Goal: Task Accomplishment & Management: Complete application form

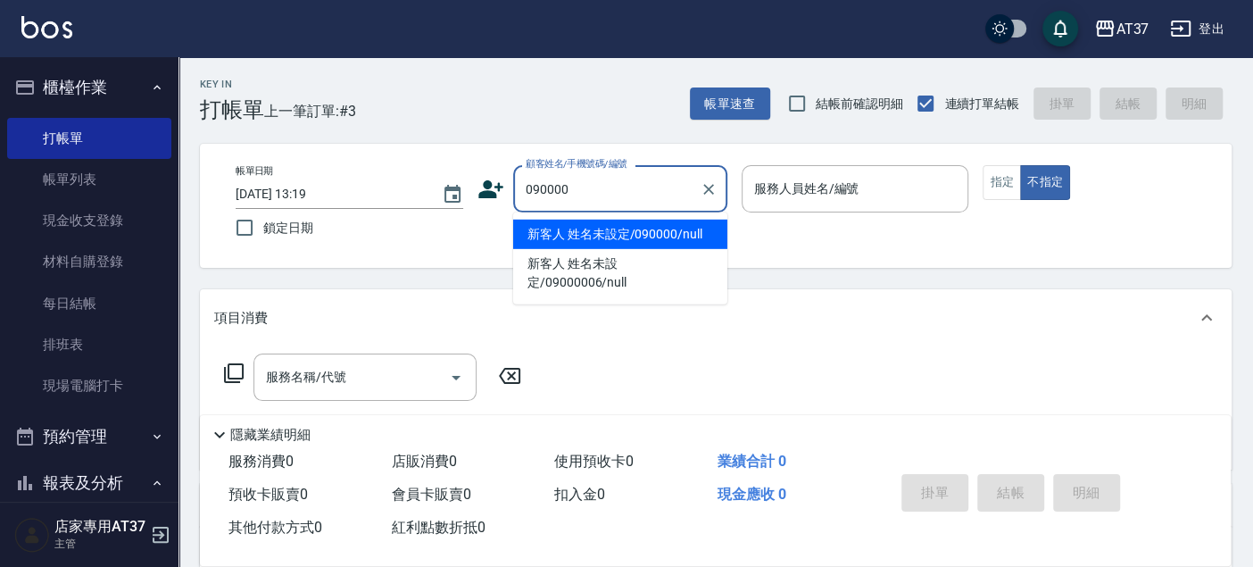
type input "新客人 姓名未設定/090000/null"
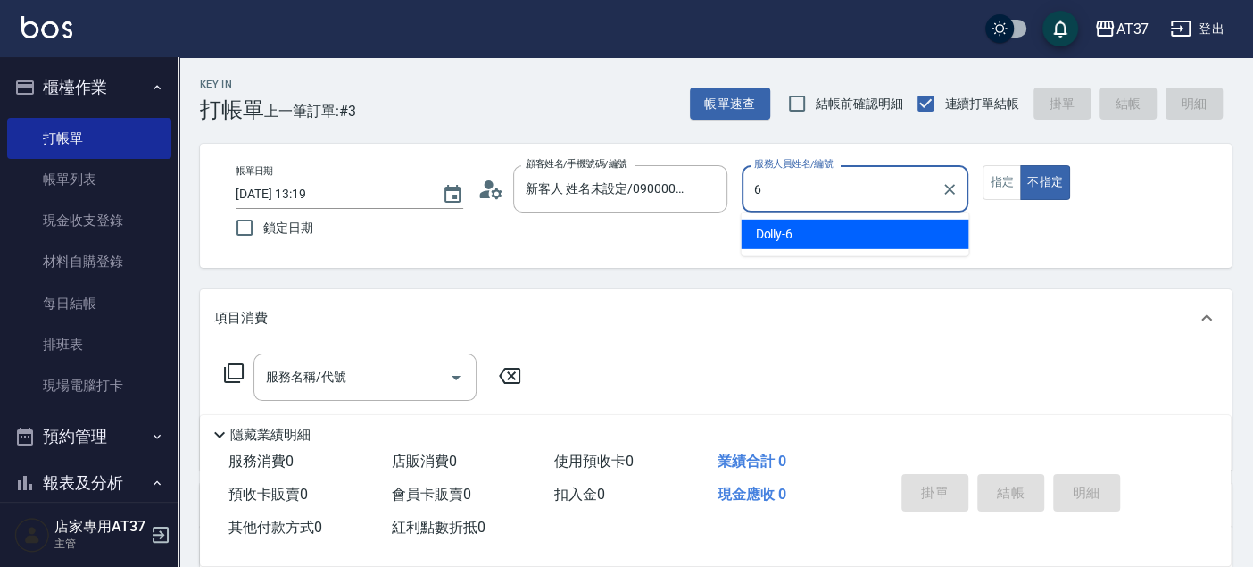
type input "Dolly-6"
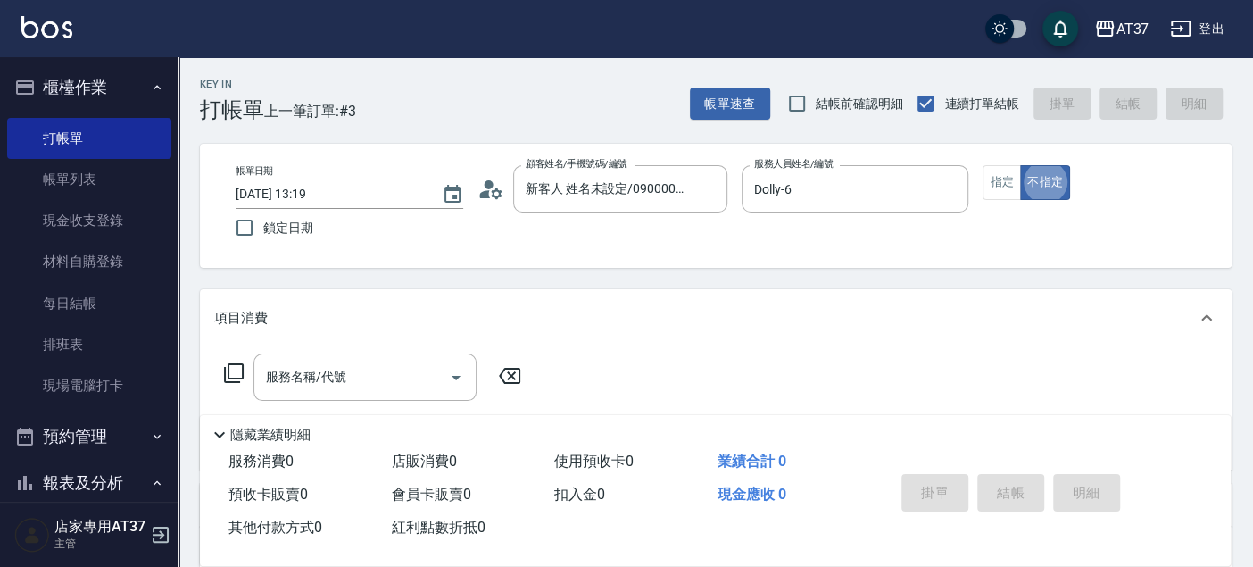
type button "false"
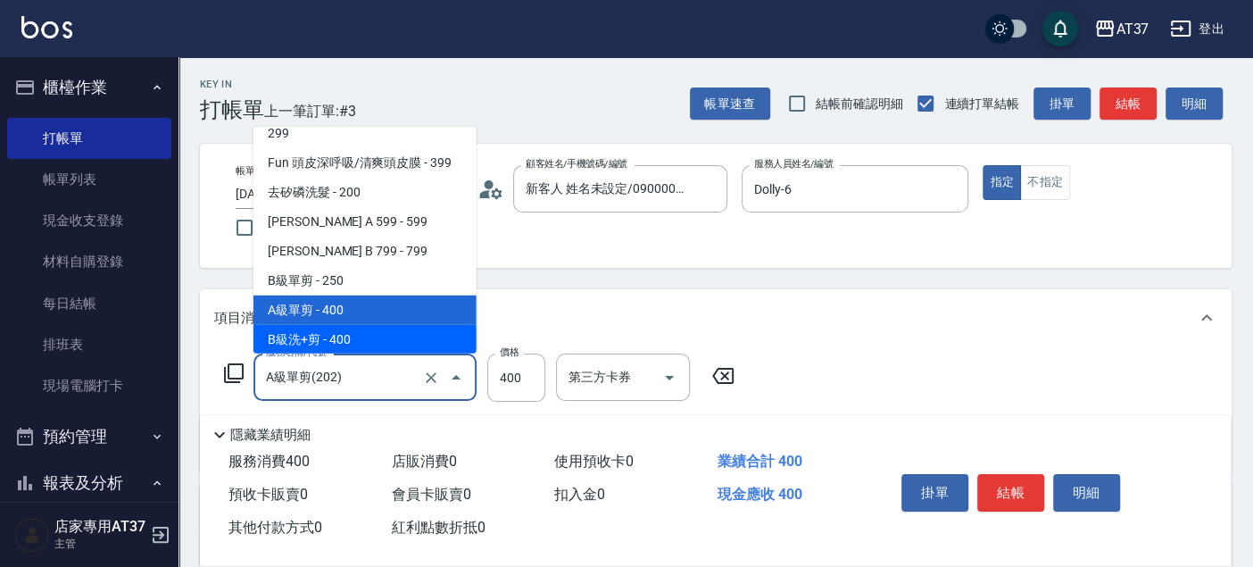
scroll to position [359, 0]
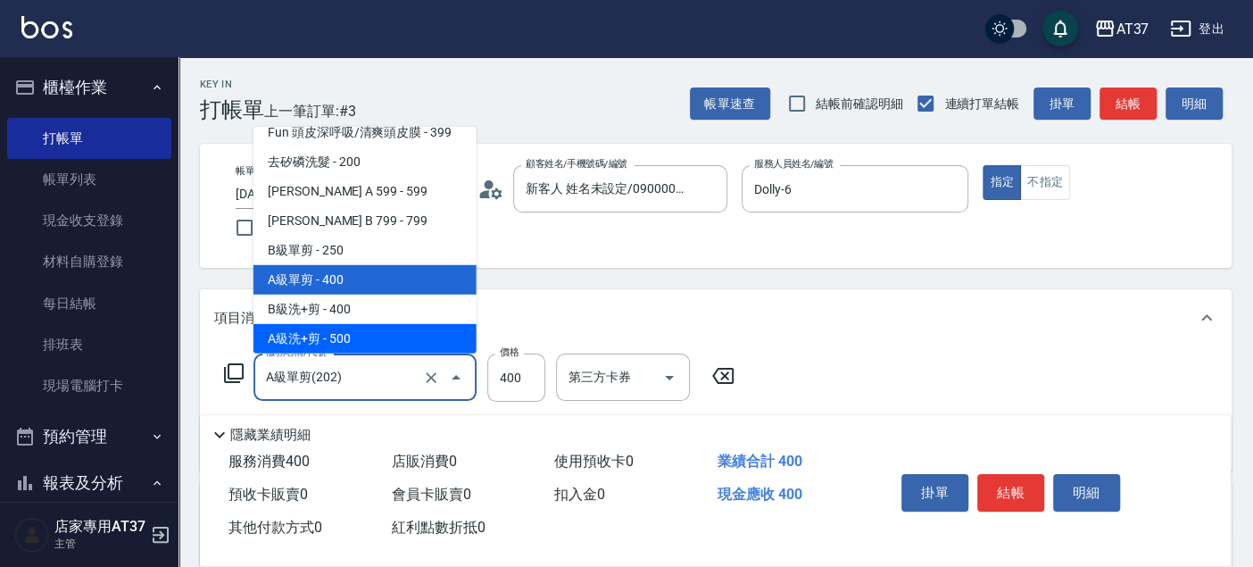
type input "A級洗+剪(204)"
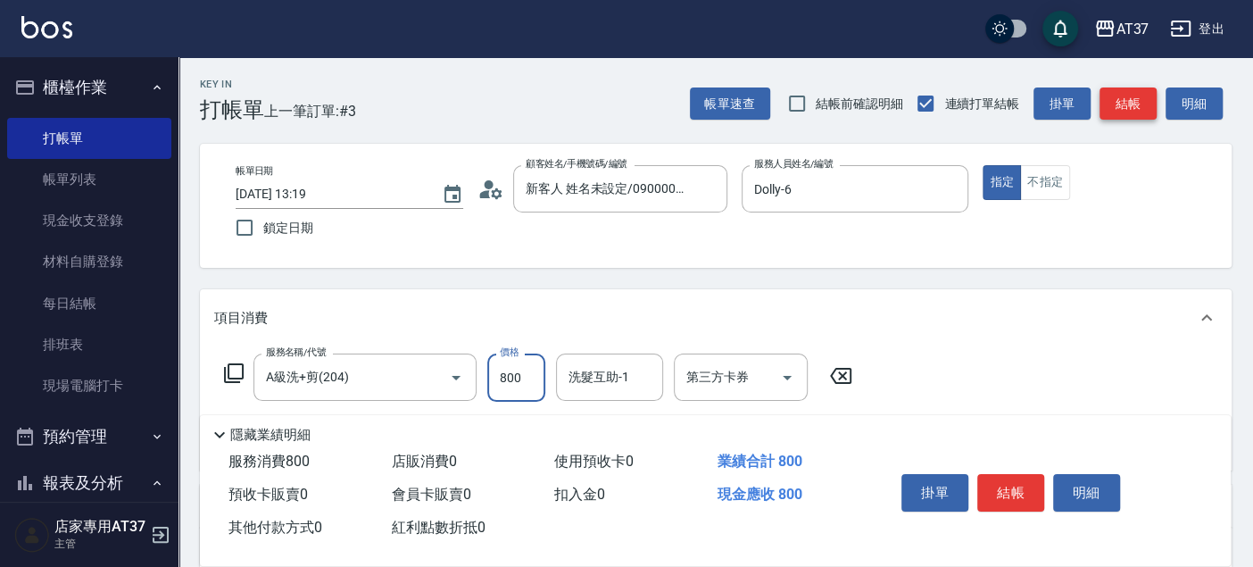
type input "800"
click at [1144, 110] on button "結帳" at bounding box center [1127, 103] width 57 height 33
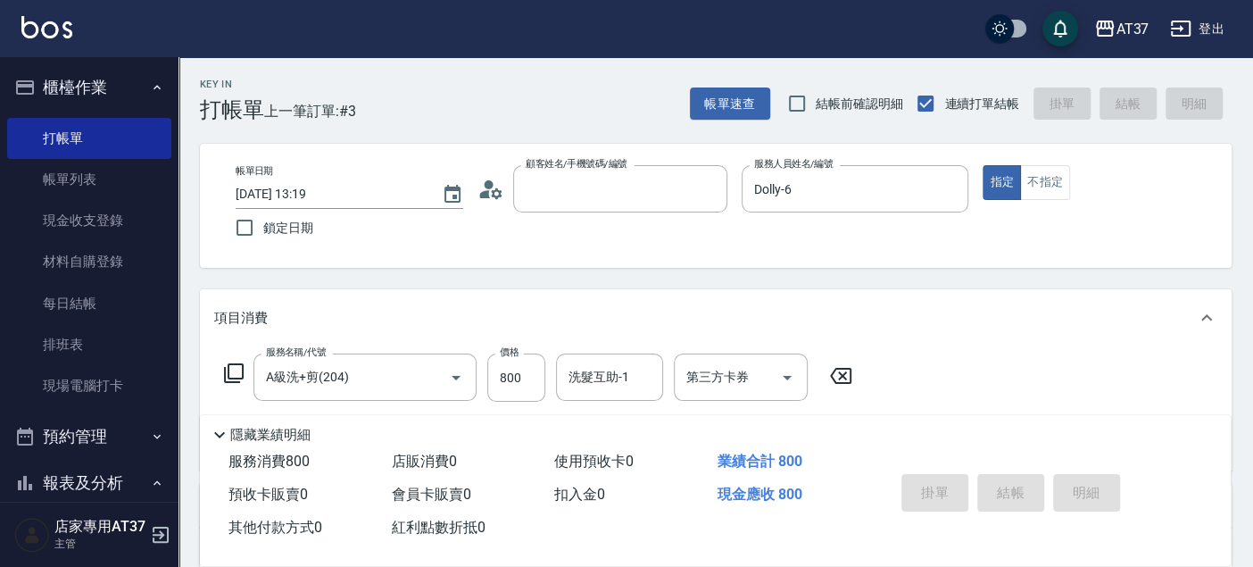
type input "0"
type input "[DATE] 15:28"
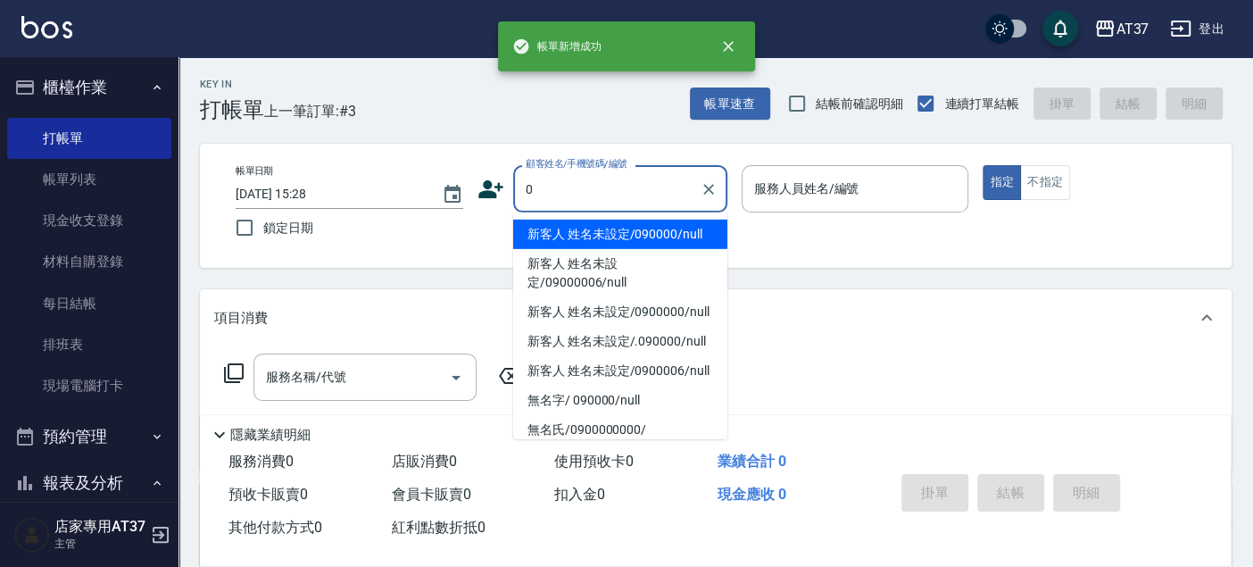
scroll to position [0, 0]
type input "新客人 姓名未設定/090000/null"
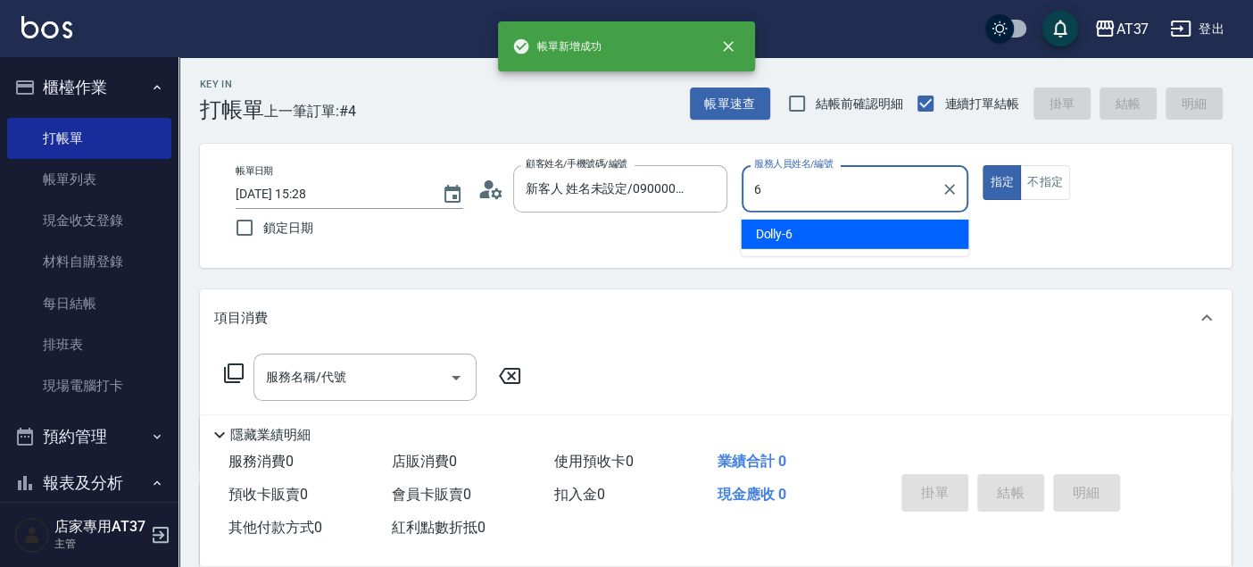
type input "Dolly-6"
type button "true"
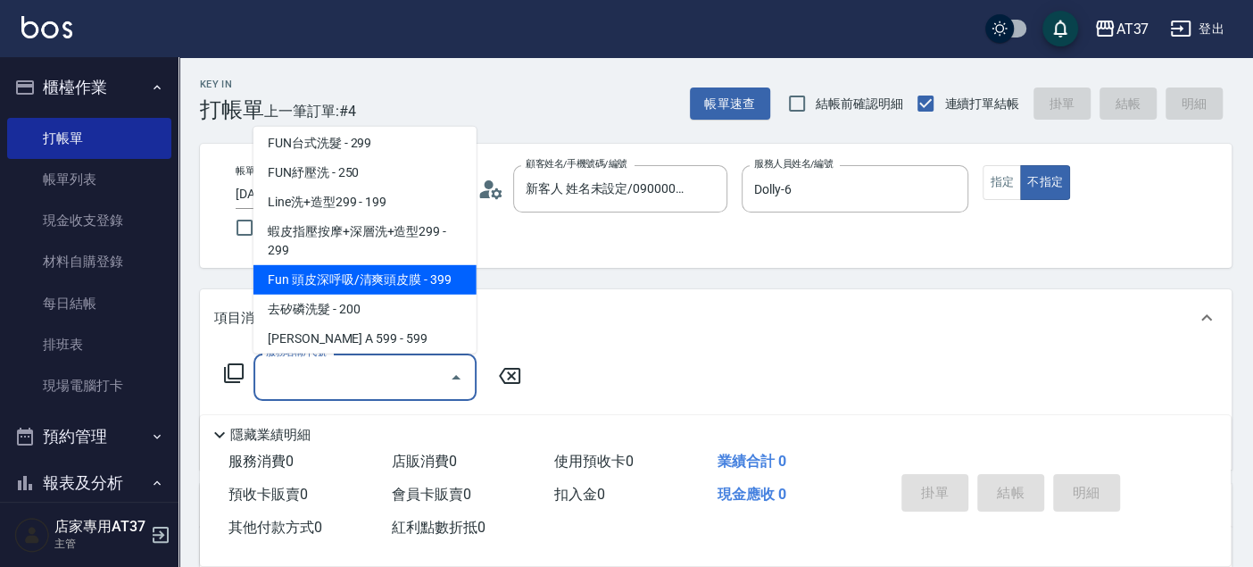
scroll to position [269, 0]
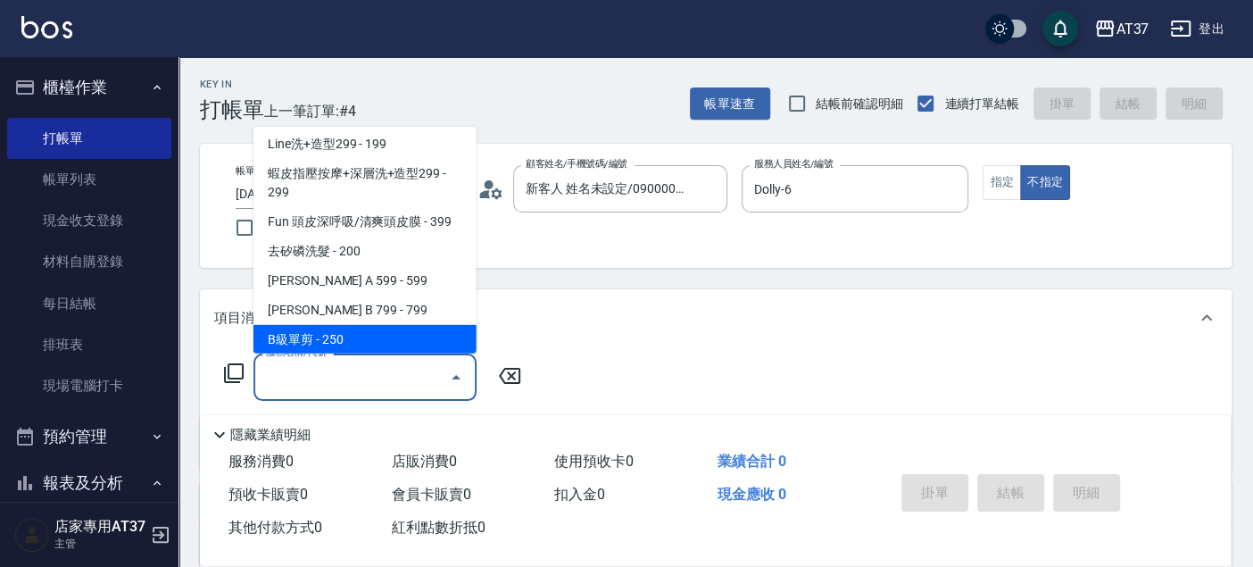
type input "B級單剪(201)"
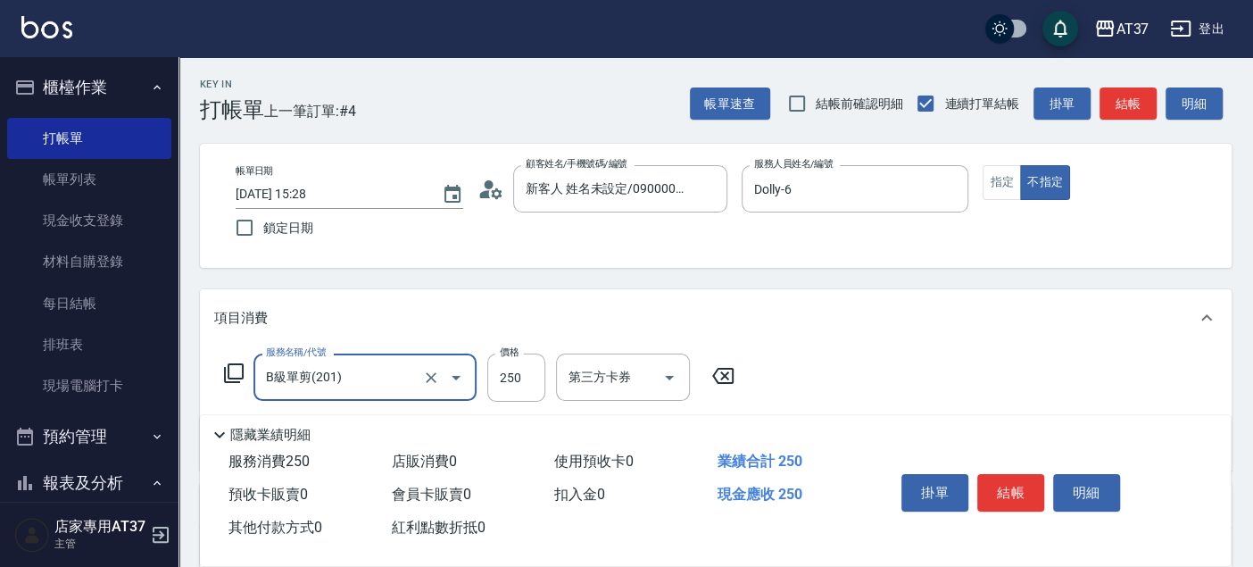
click at [1139, 110] on button "結帳" at bounding box center [1127, 103] width 57 height 33
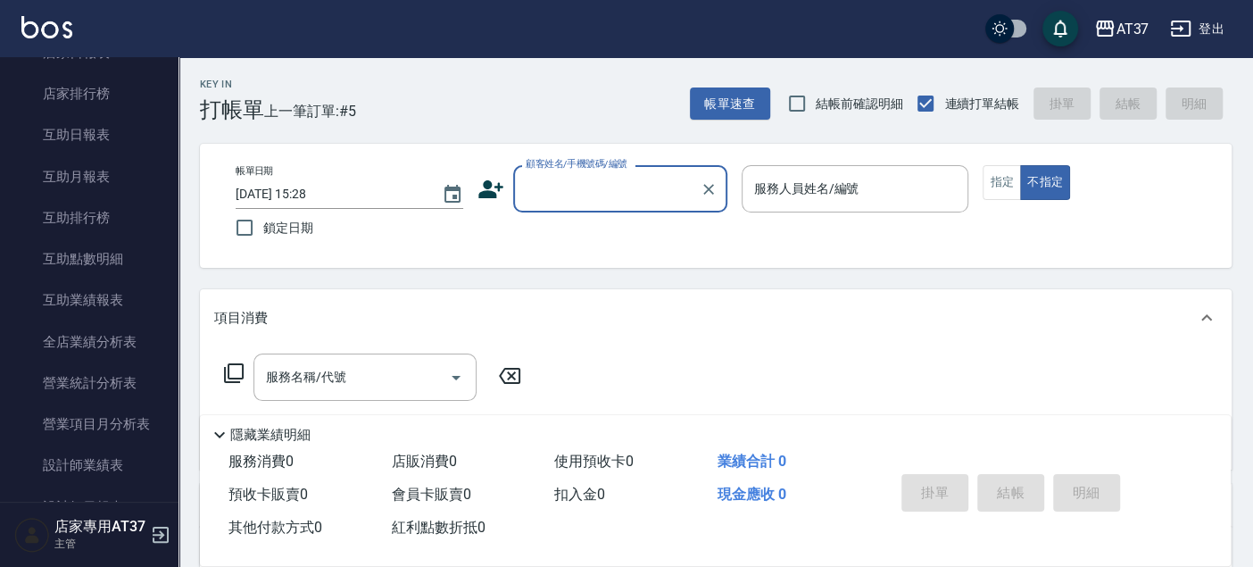
scroll to position [594, 0]
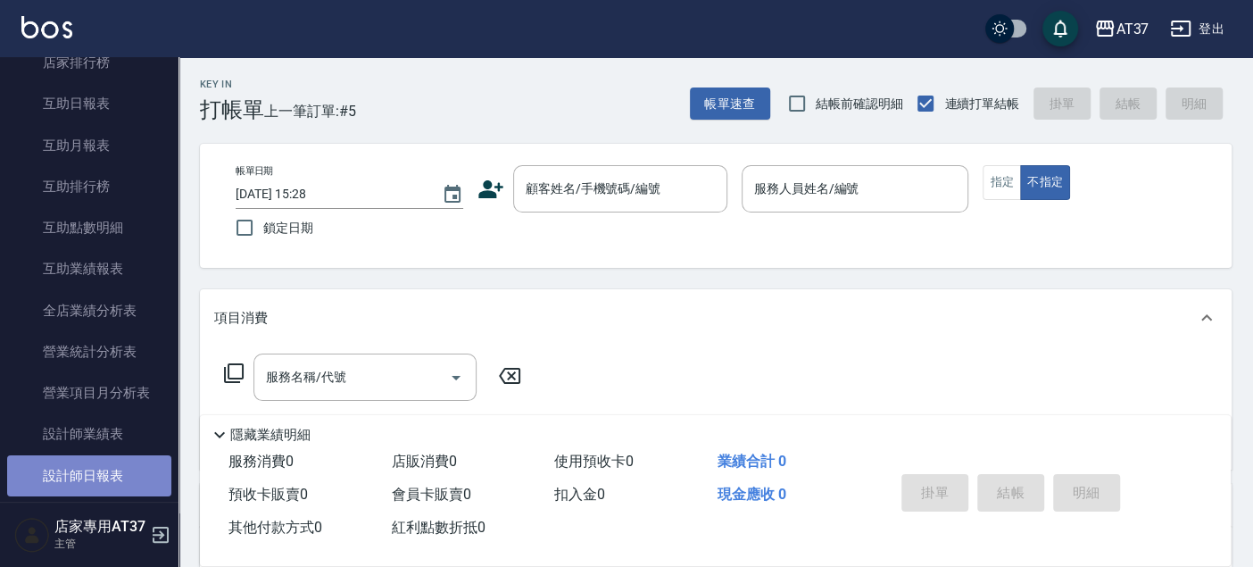
click at [114, 473] on link "設計師日報表" at bounding box center [89, 475] width 164 height 41
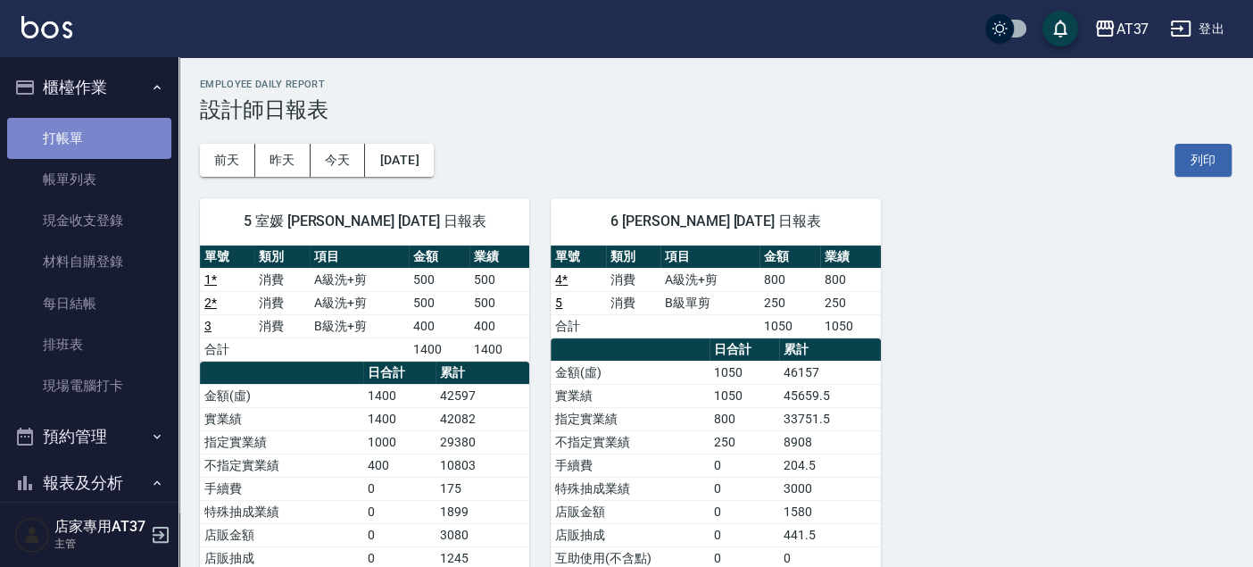
click at [129, 143] on link "打帳單" at bounding box center [89, 138] width 164 height 41
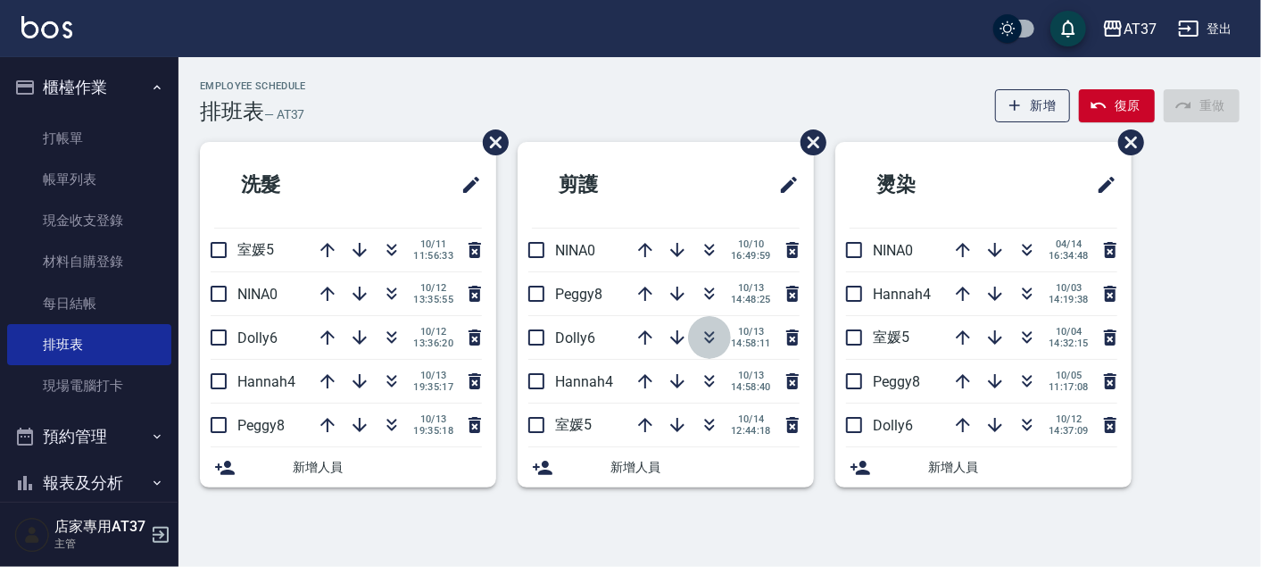
click at [710, 332] on icon "button" at bounding box center [710, 334] width 10 height 6
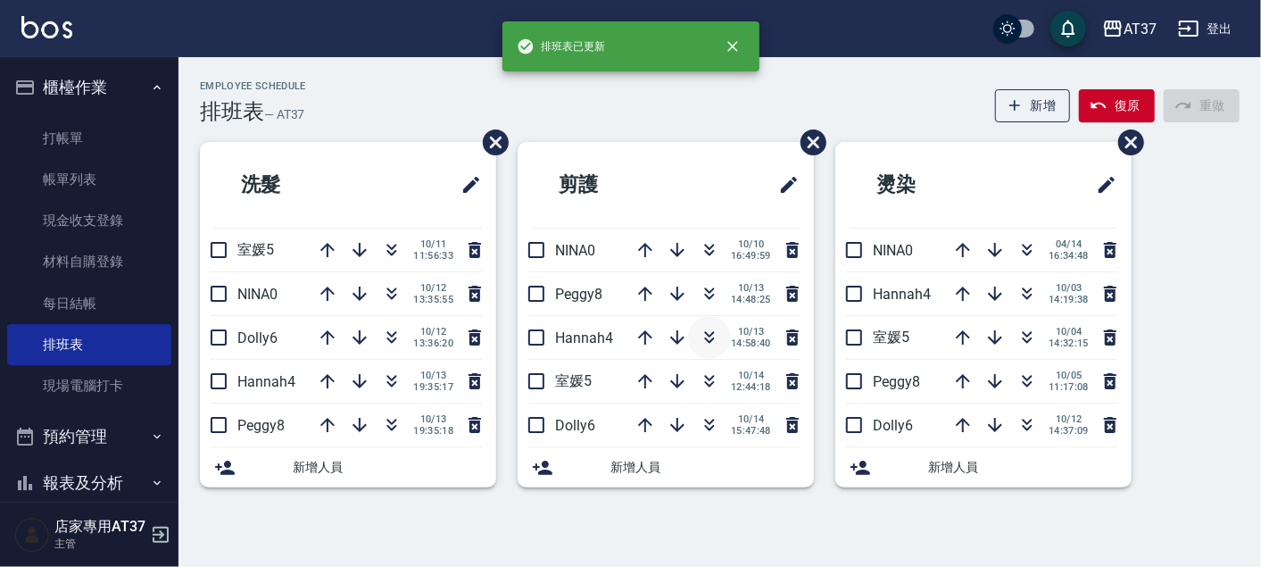
click at [714, 329] on icon "button" at bounding box center [709, 337] width 21 height 21
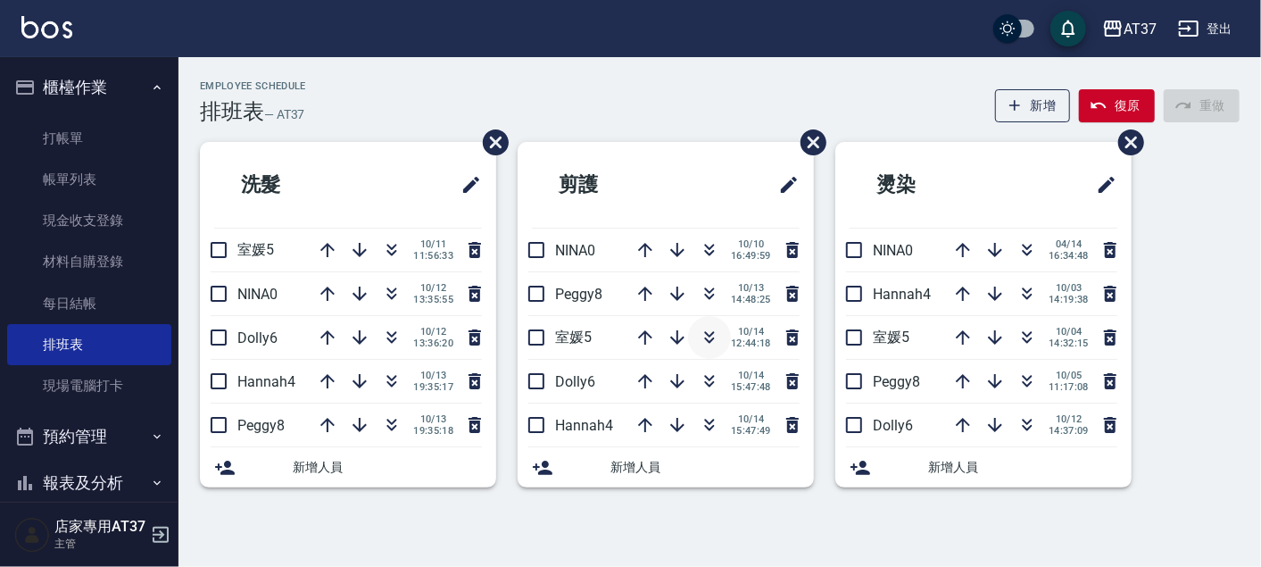
click at [709, 327] on icon "button" at bounding box center [709, 337] width 21 height 21
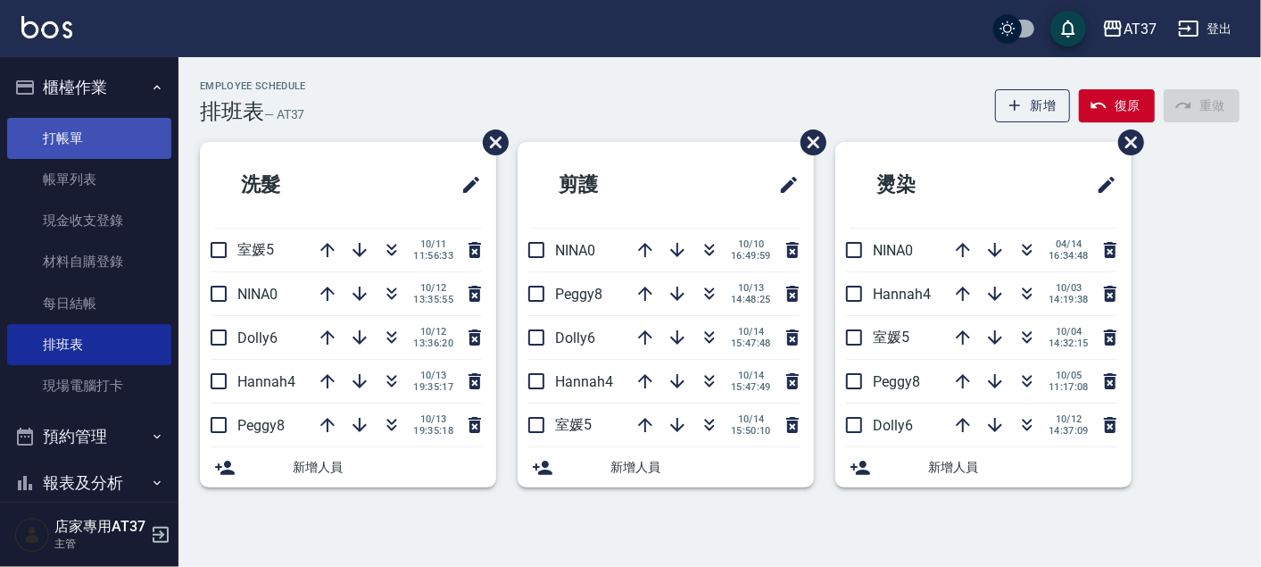
drag, startPoint x: 93, startPoint y: 120, endPoint x: 93, endPoint y: 133, distance: 13.4
click at [93, 120] on link "打帳單" at bounding box center [89, 138] width 164 height 41
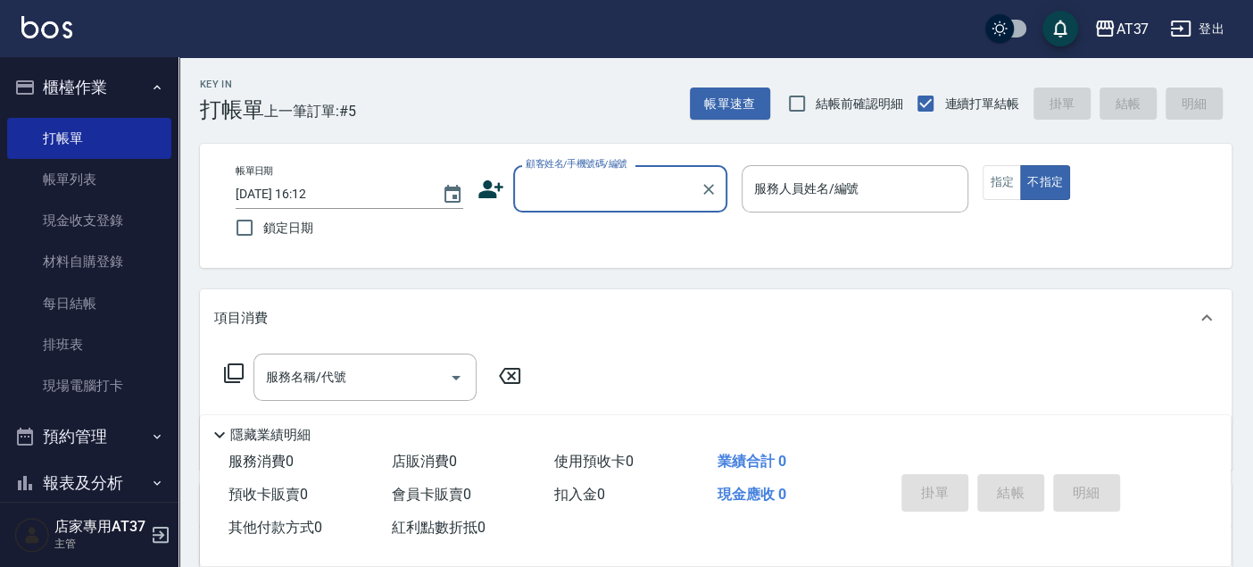
click at [628, 180] on input "顧客姓名/手機號碼/編號" at bounding box center [606, 188] width 171 height 31
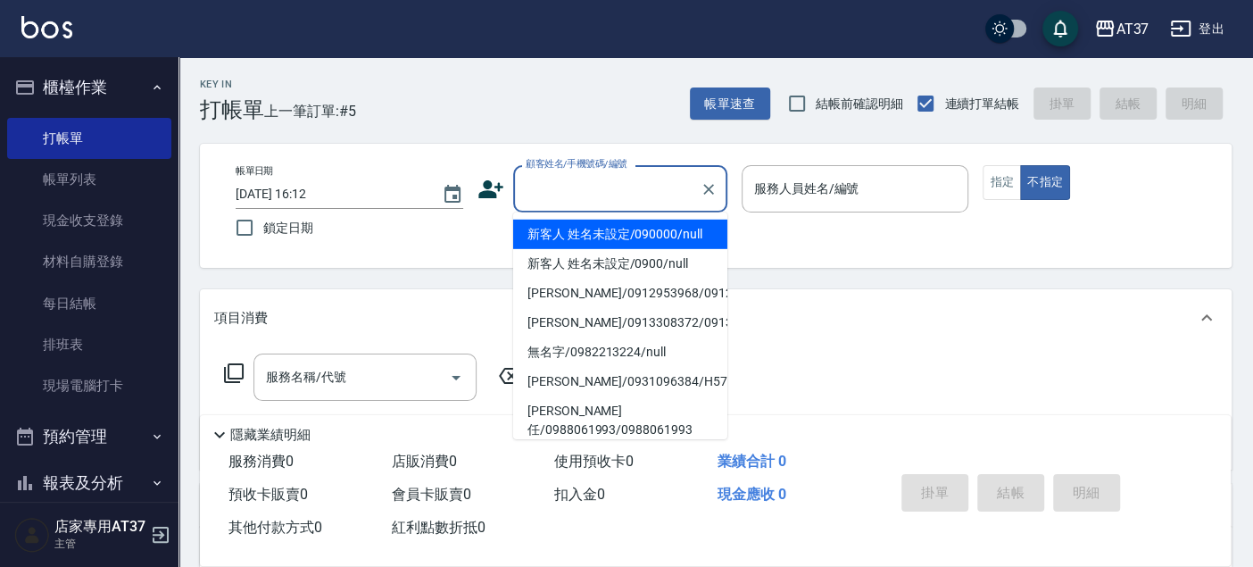
click at [633, 228] on li "新客人 姓名未設定/090000/null" at bounding box center [620, 233] width 214 height 29
type input "新客人 姓名未設定/090000/null"
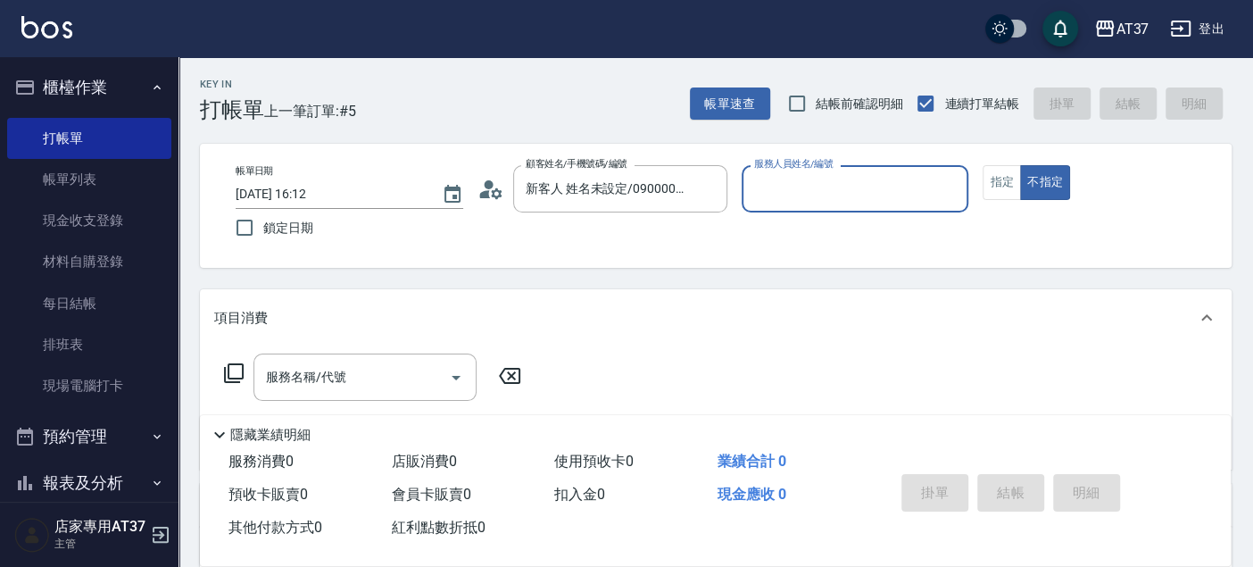
click at [771, 194] on input "服務人員姓名/編號" at bounding box center [855, 188] width 211 height 31
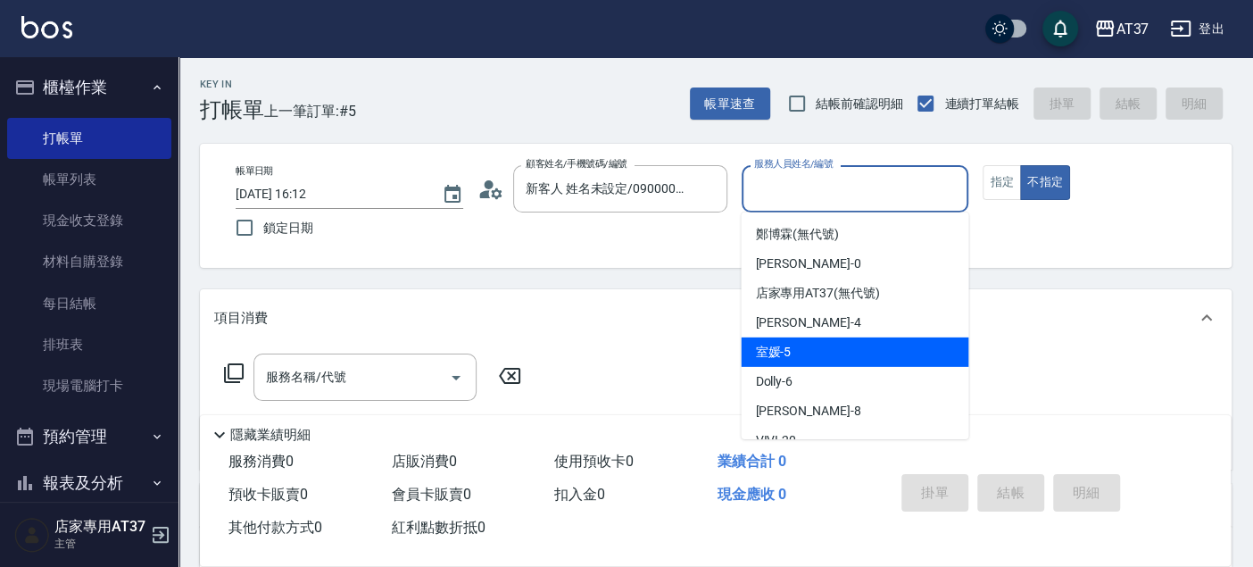
click at [866, 351] on div "室媛 -5" at bounding box center [855, 351] width 228 height 29
type input "室媛-5"
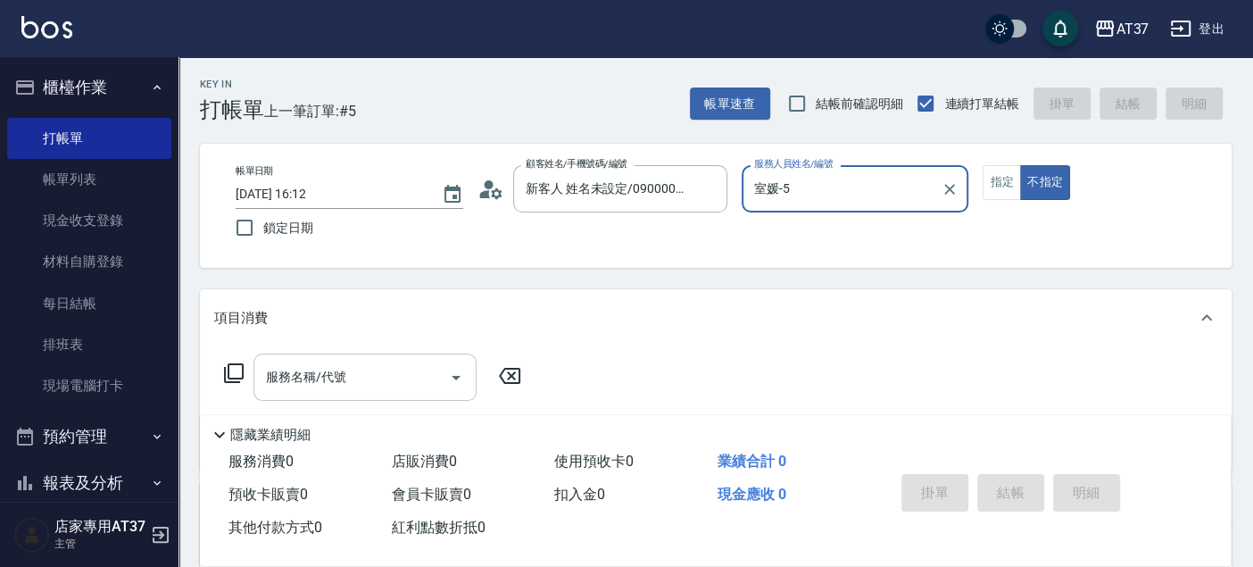
click at [351, 379] on input "服務名稱/代號" at bounding box center [351, 376] width 180 height 31
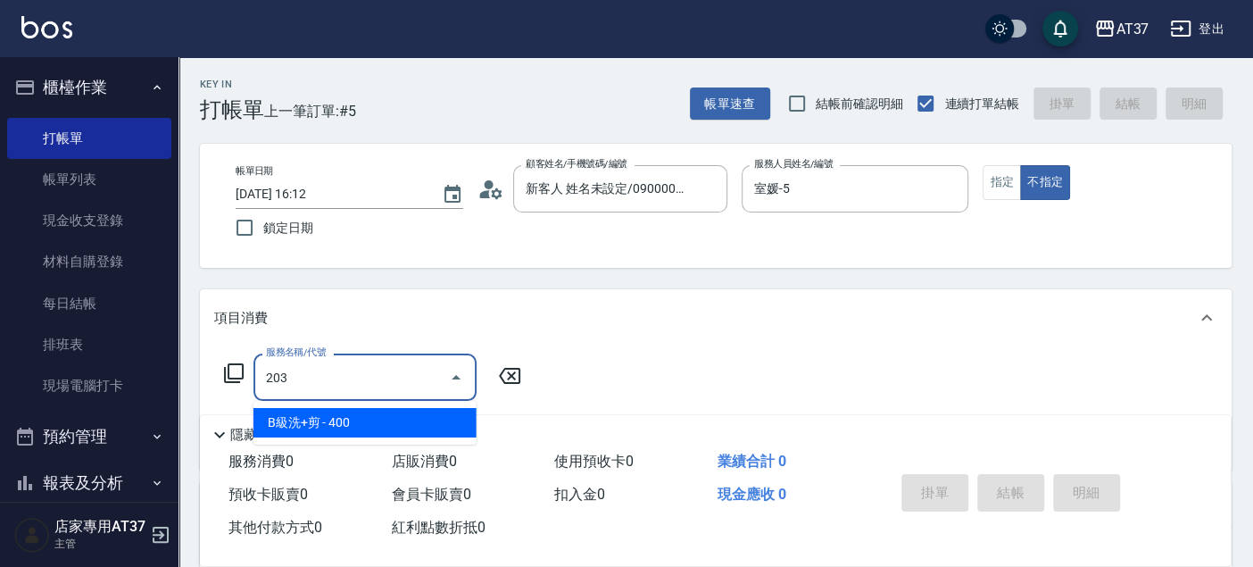
type input "B級洗+剪(203)"
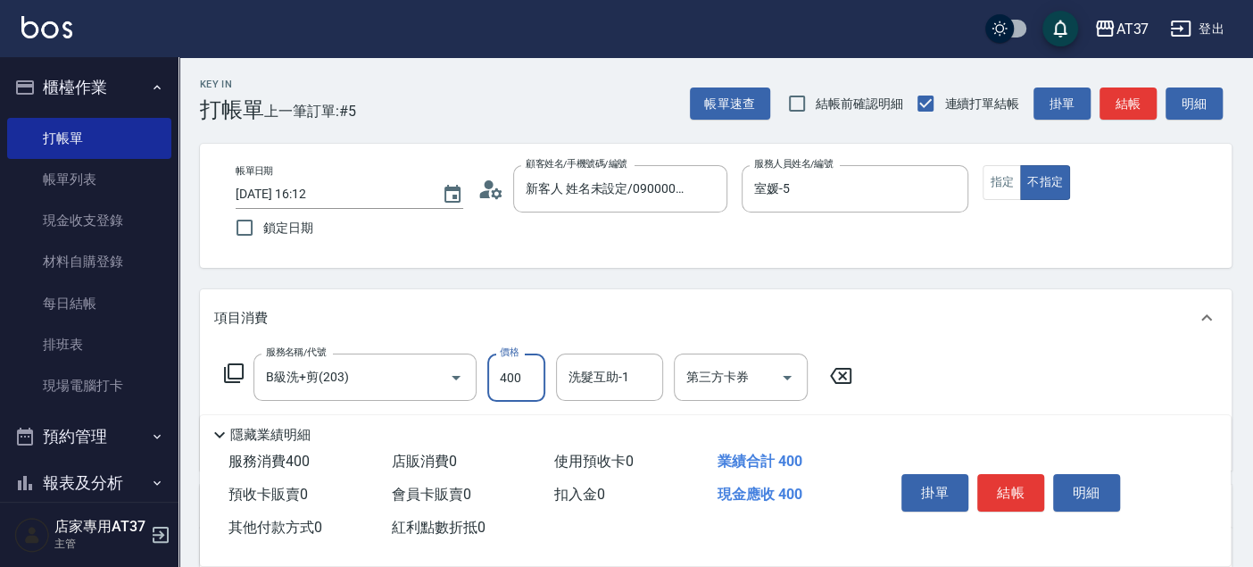
click at [1126, 89] on button "結帳" at bounding box center [1127, 103] width 57 height 33
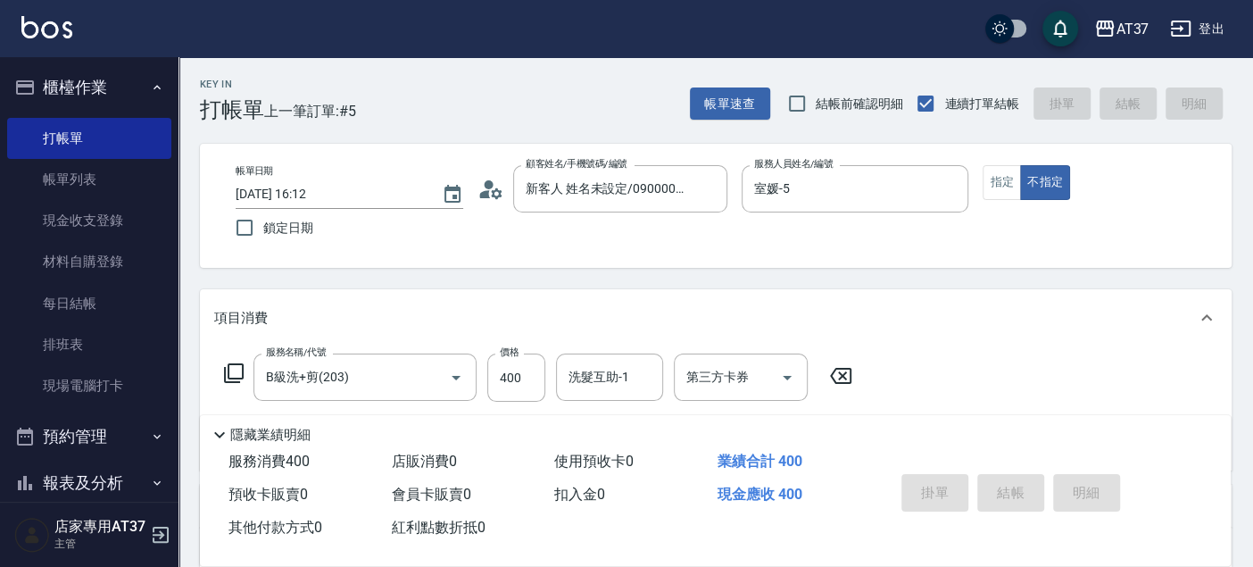
type input "2025/10/14 16:13"
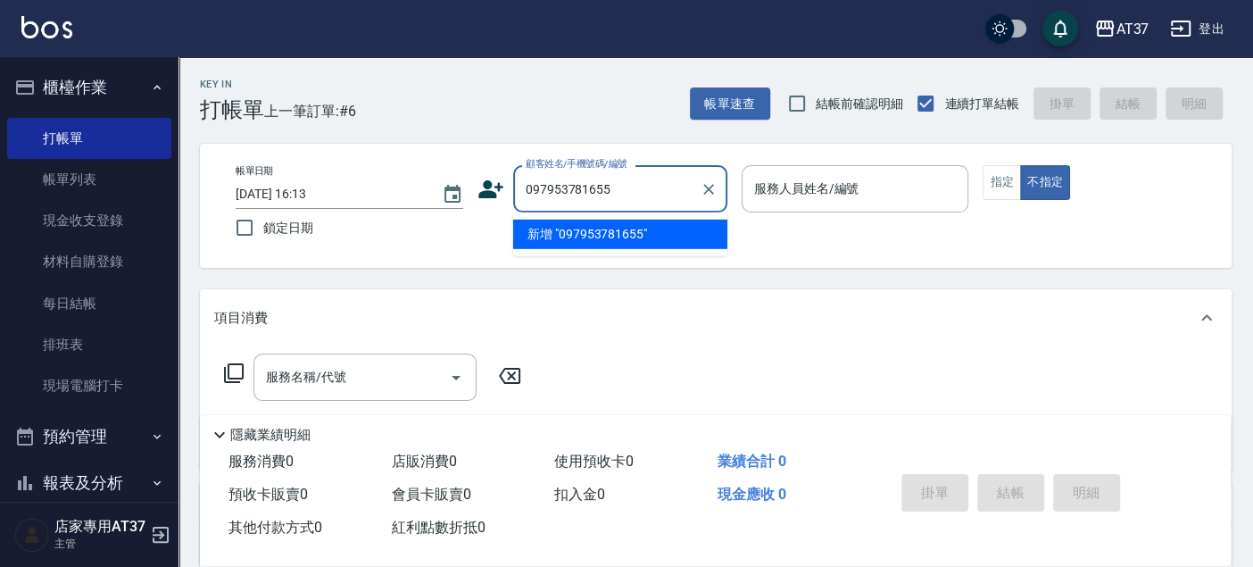
type input "097953781655"
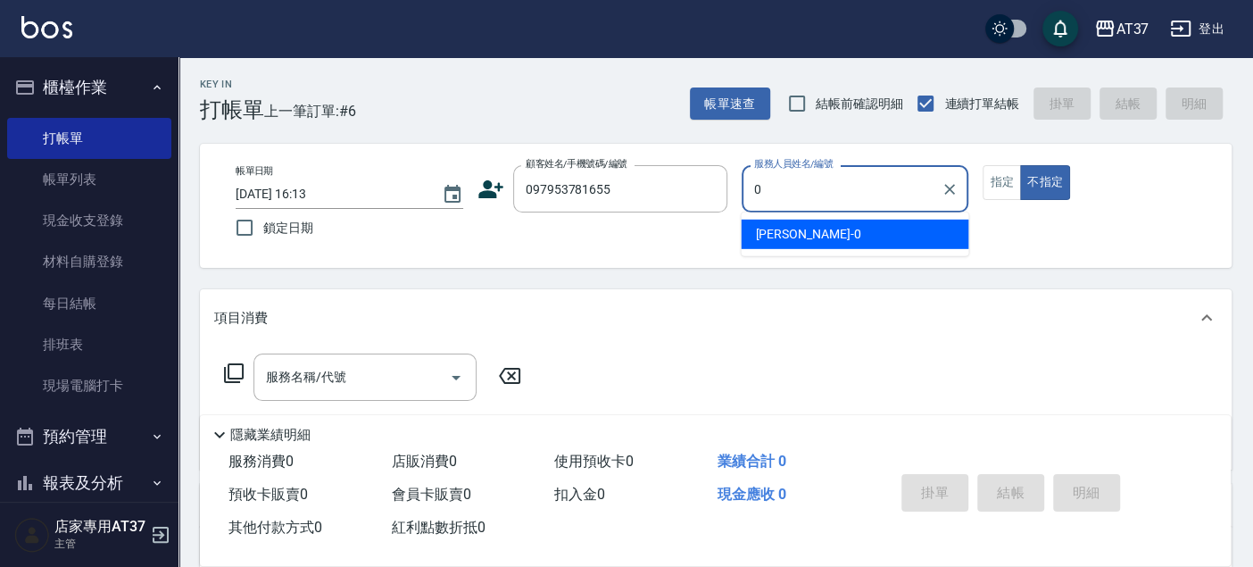
click at [833, 241] on div "NINA -0" at bounding box center [855, 233] width 228 height 29
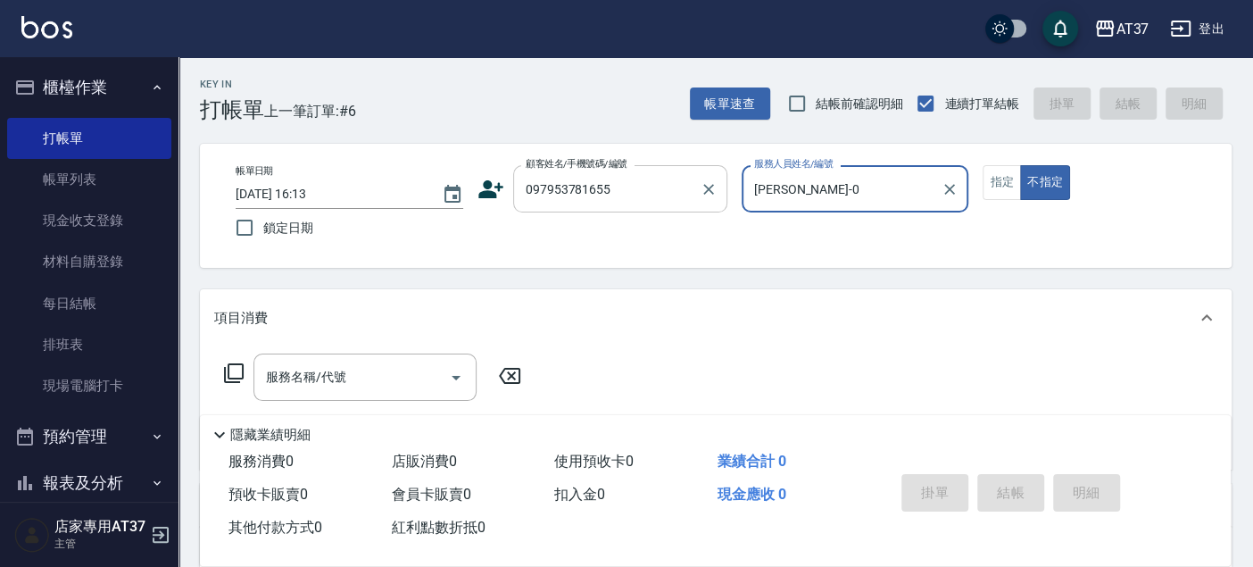
type input "NINA-0"
click at [652, 196] on input "097953781655" at bounding box center [606, 188] width 171 height 31
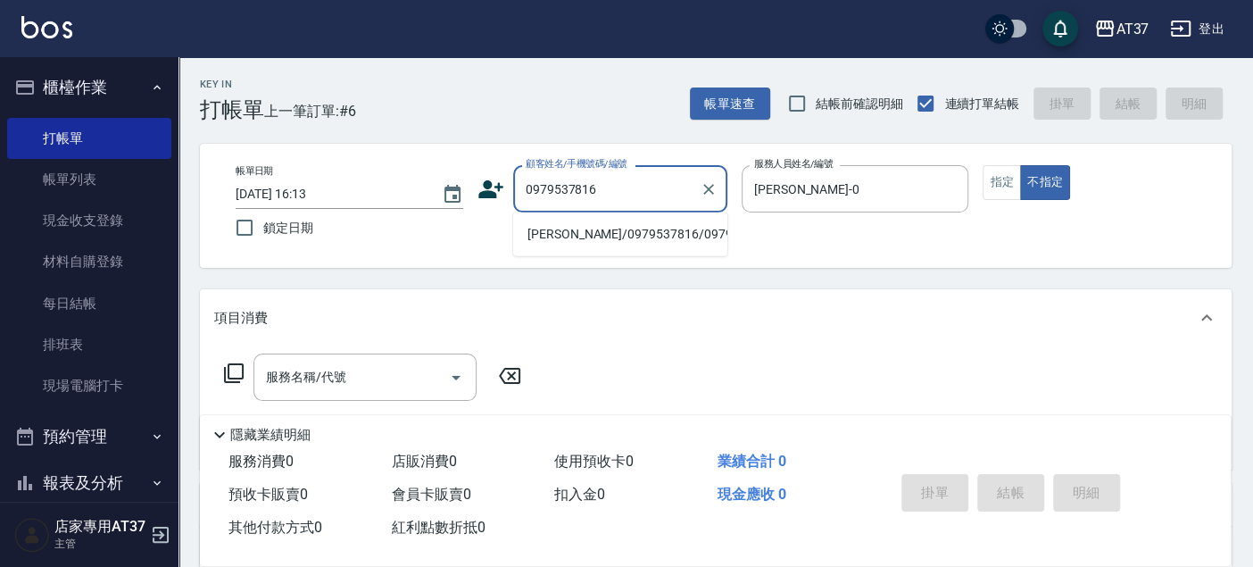
click at [561, 244] on li "蔡明宏/0979537816/0979537816" at bounding box center [620, 233] width 214 height 29
type input "蔡明宏/0979537816/0979537816"
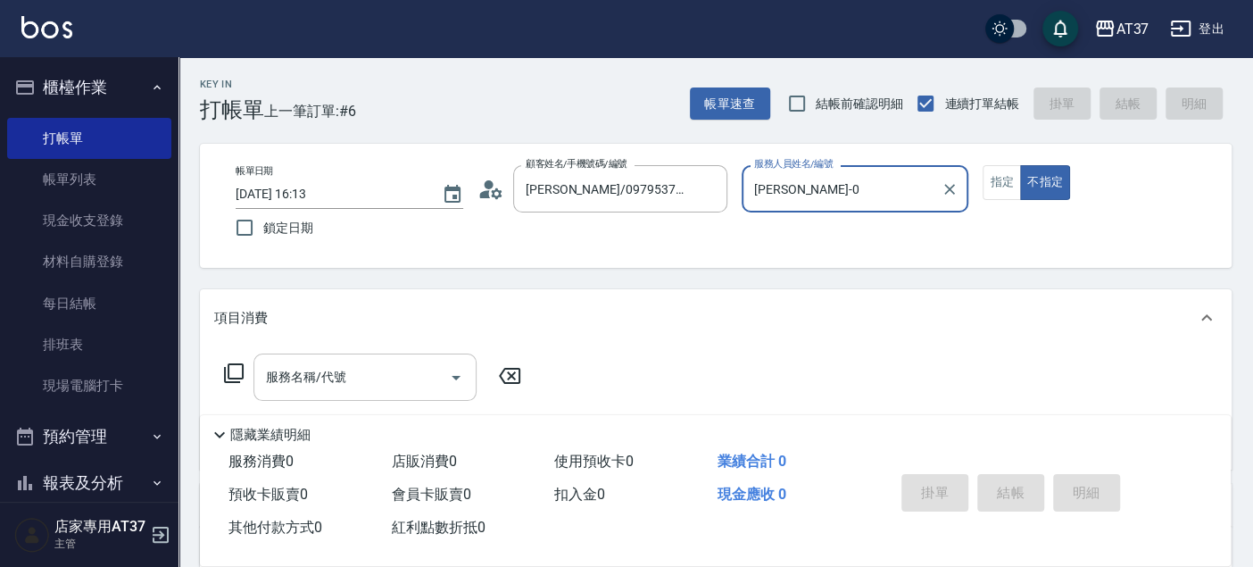
click at [394, 393] on div "服務名稱/代號" at bounding box center [364, 376] width 223 height 47
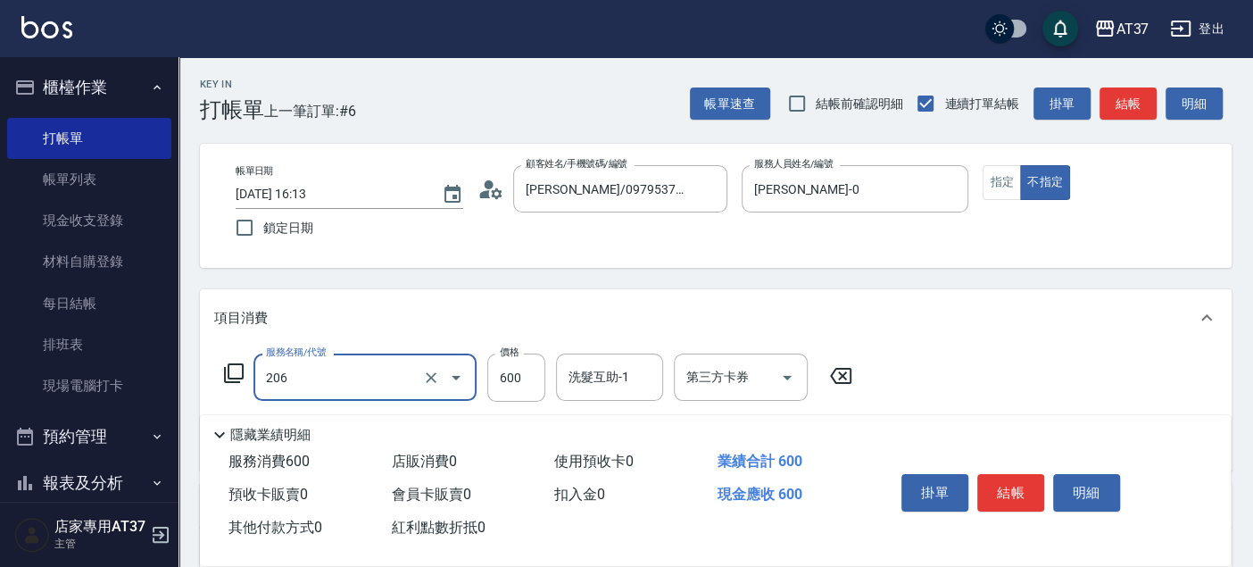
type input "A精油洗+剪(206)"
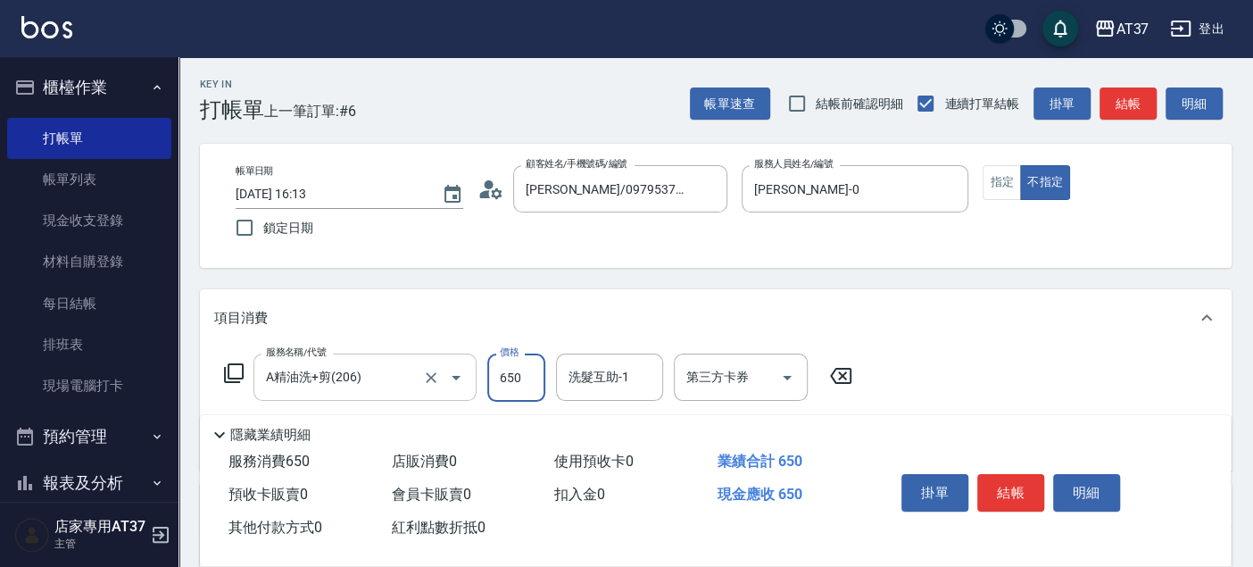
type input "650"
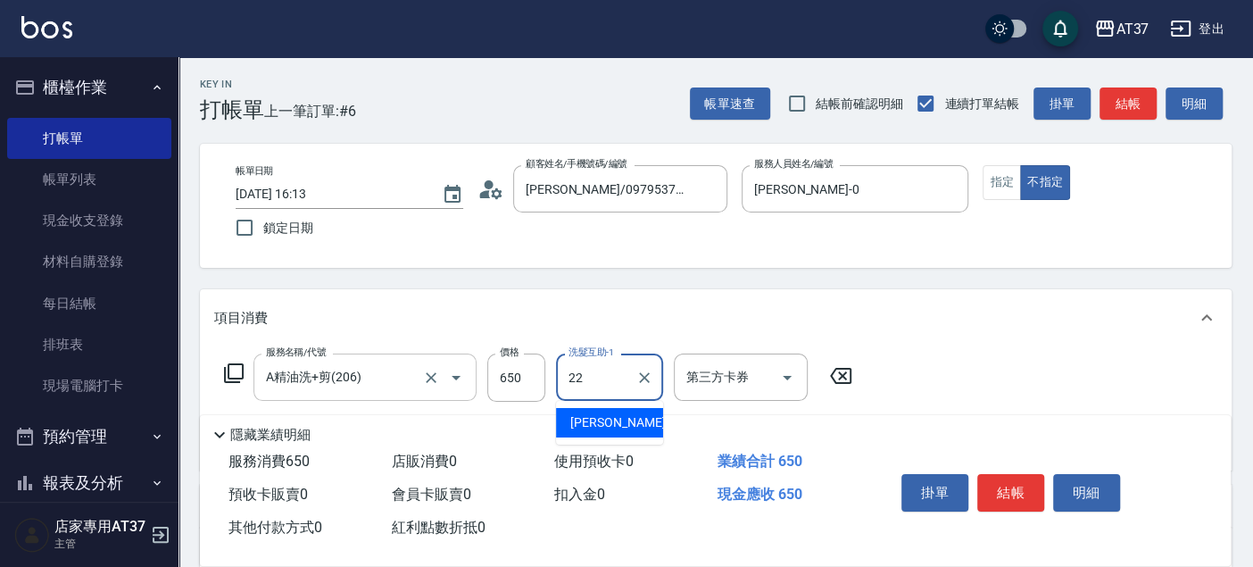
type input "威廉-22"
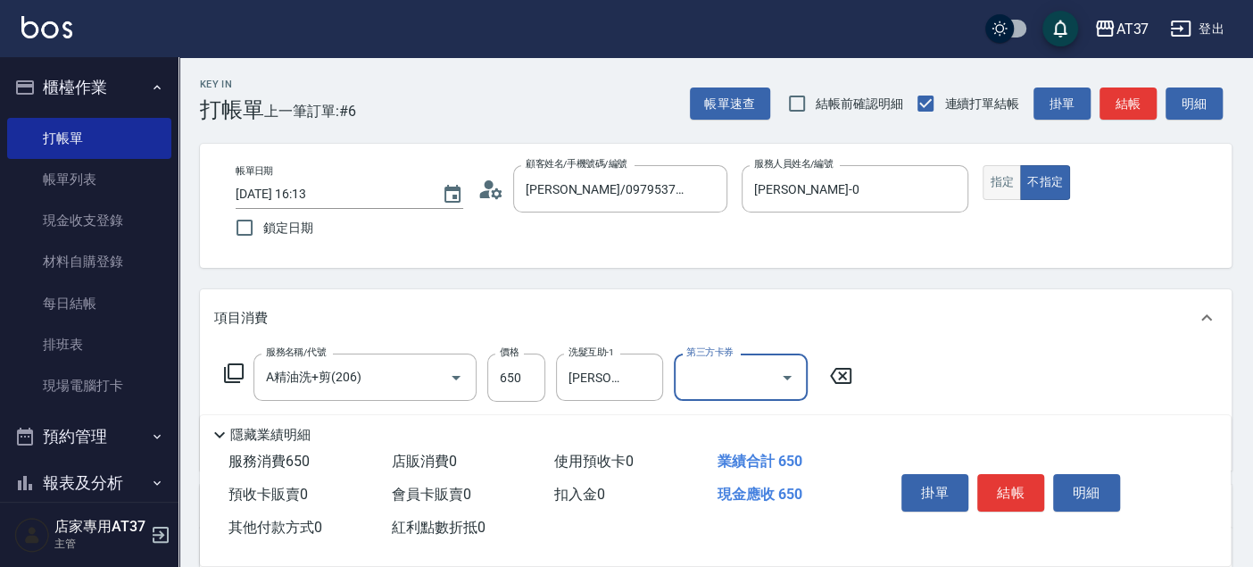
click at [994, 178] on button "指定" at bounding box center [1001, 182] width 38 height 35
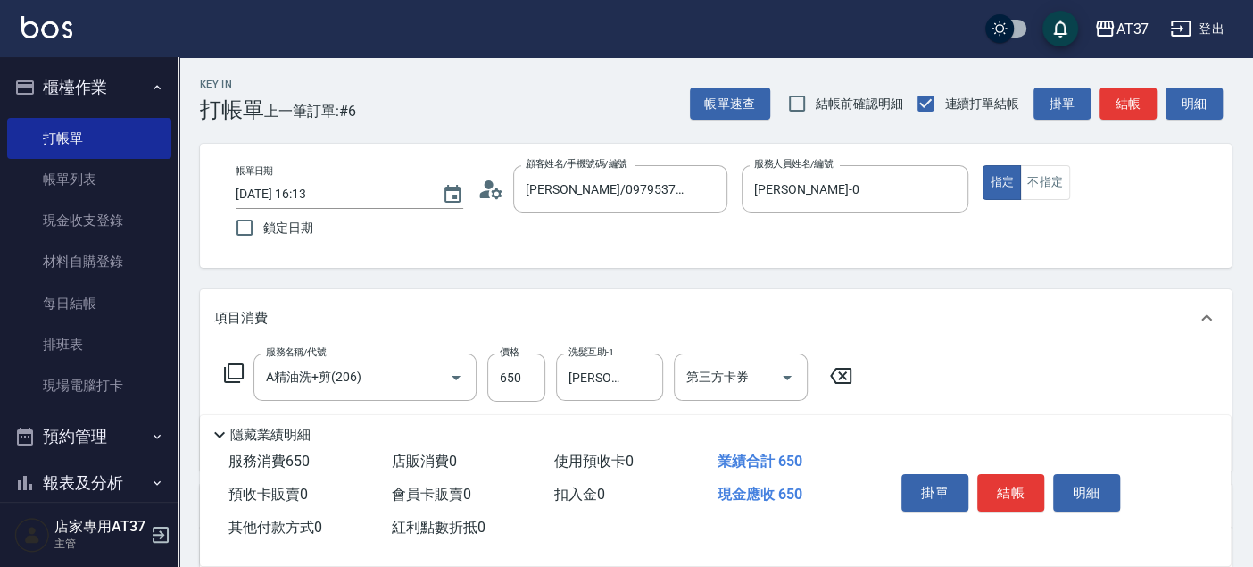
drag, startPoint x: 995, startPoint y: 478, endPoint x: 981, endPoint y: 493, distance: 19.6
click at [983, 493] on button "結帳" at bounding box center [1010, 492] width 67 height 37
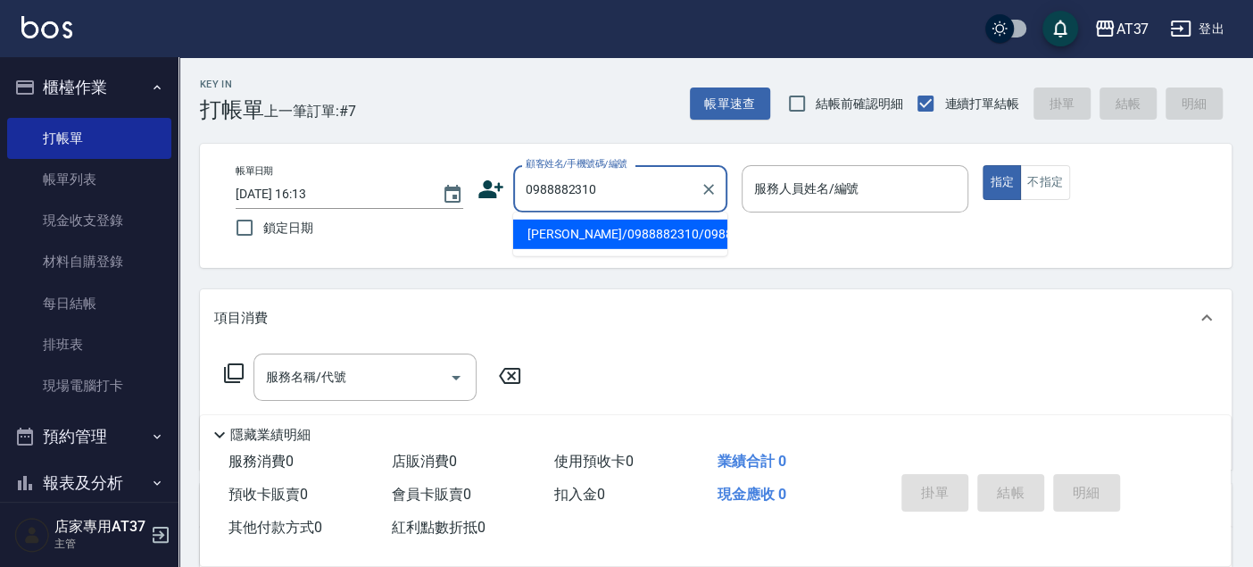
type input "謝秉辰/0988882310/0988882310"
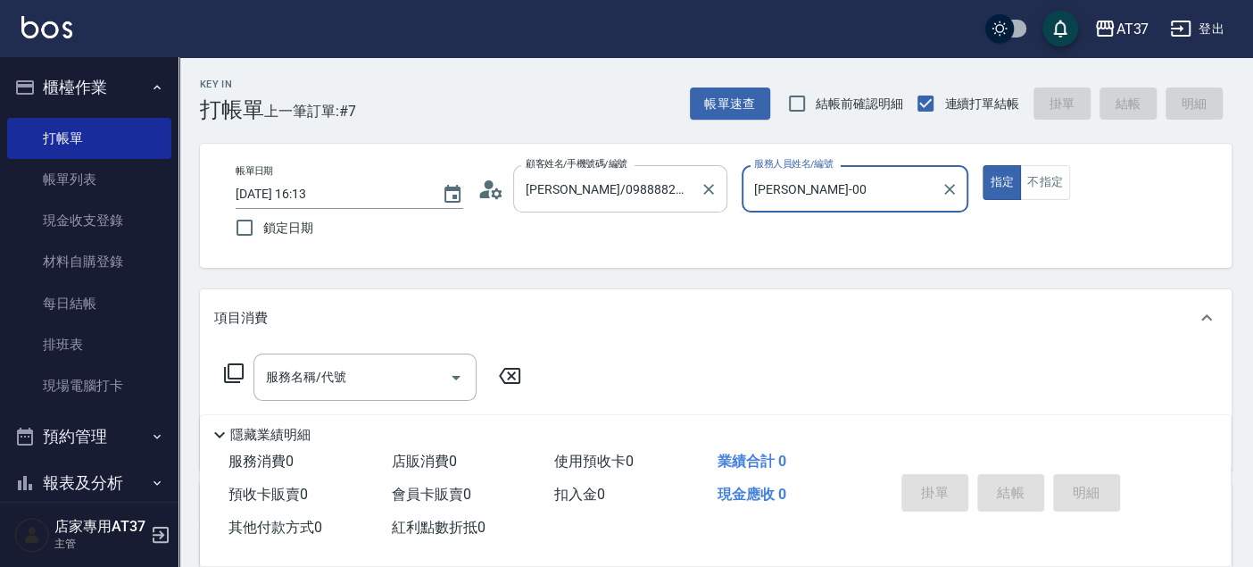
type input "NINA-0"
click at [236, 367] on icon at bounding box center [233, 372] width 21 height 21
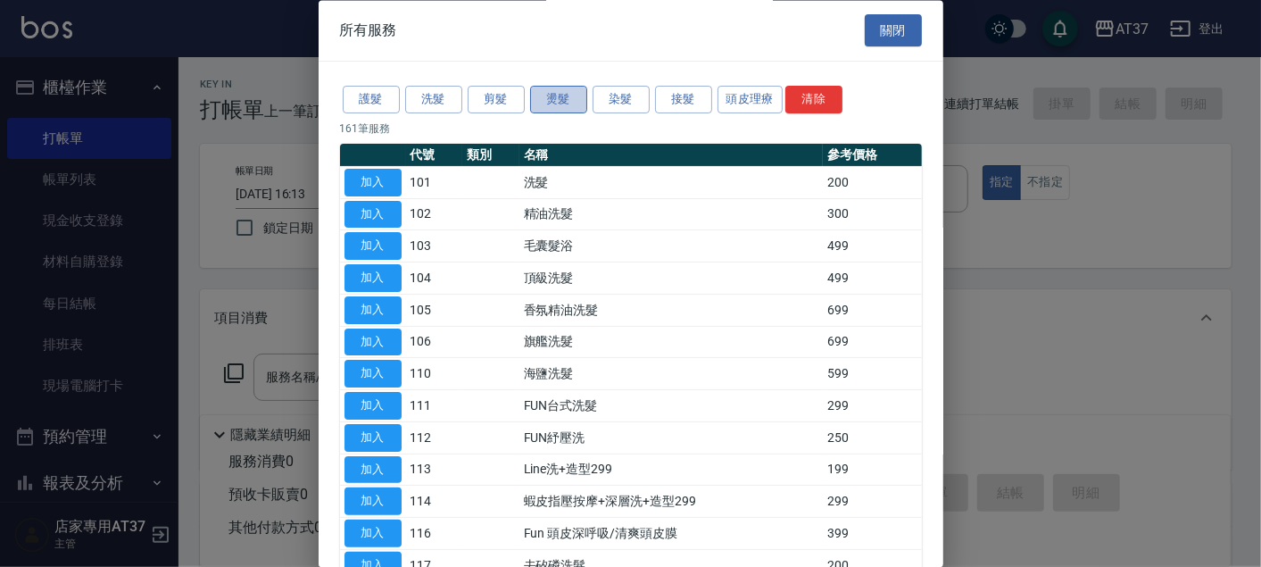
click at [567, 104] on button "燙髮" at bounding box center [558, 101] width 57 height 28
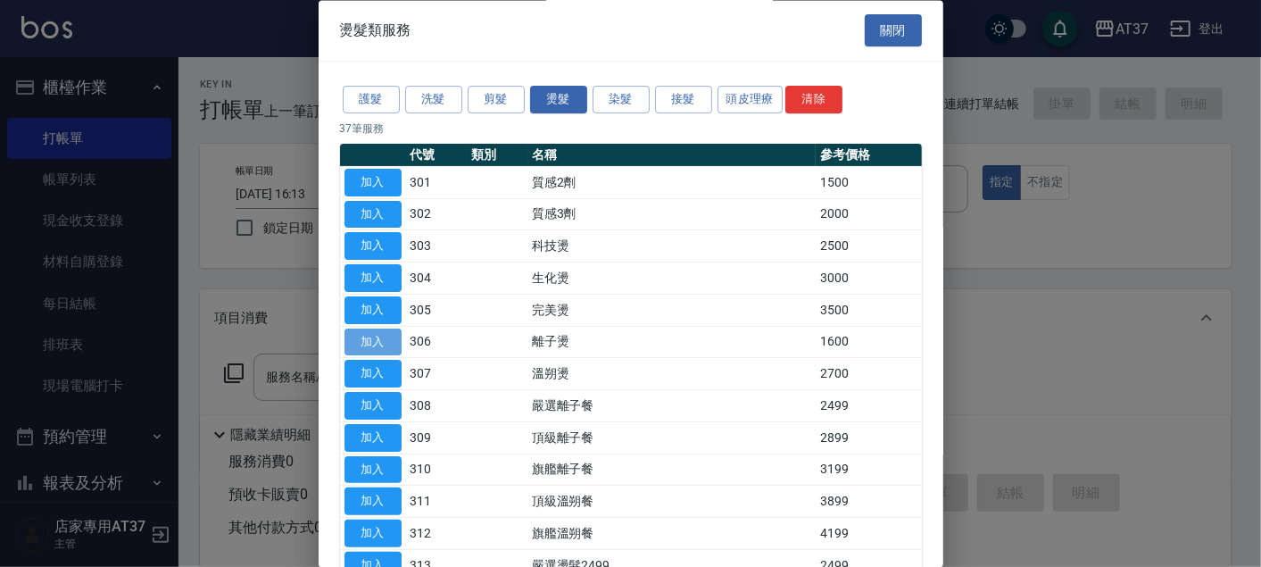
click at [385, 338] on button "加入" at bounding box center [372, 342] width 57 height 28
type input "離子燙(306)"
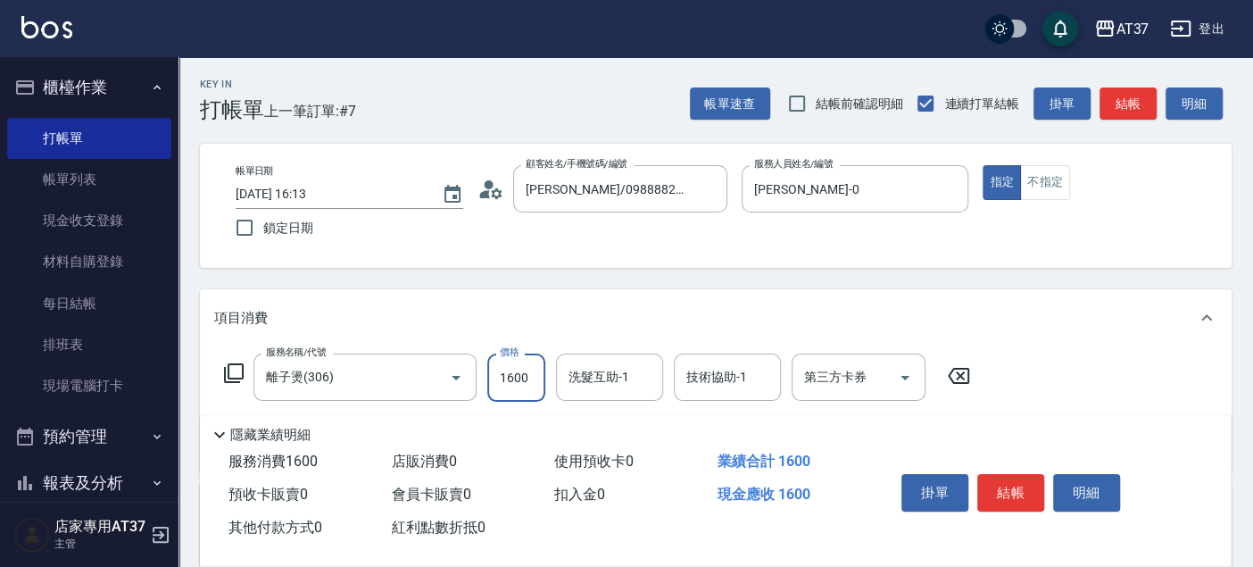
click at [540, 372] on input "1600" at bounding box center [516, 377] width 58 height 48
type input "2700"
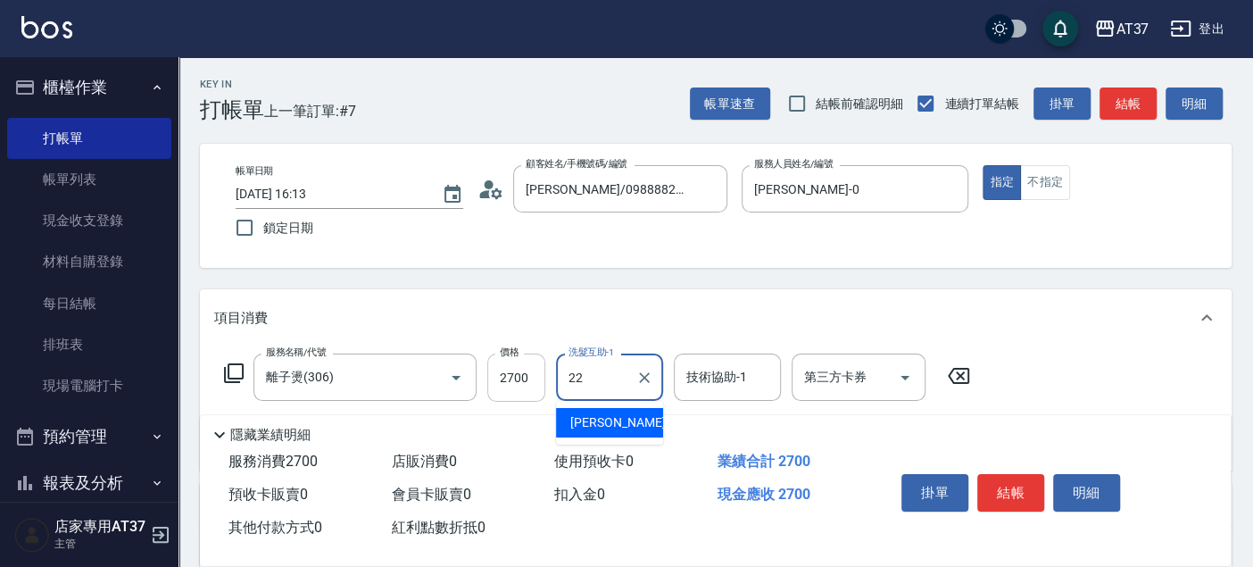
type input "威廉-22"
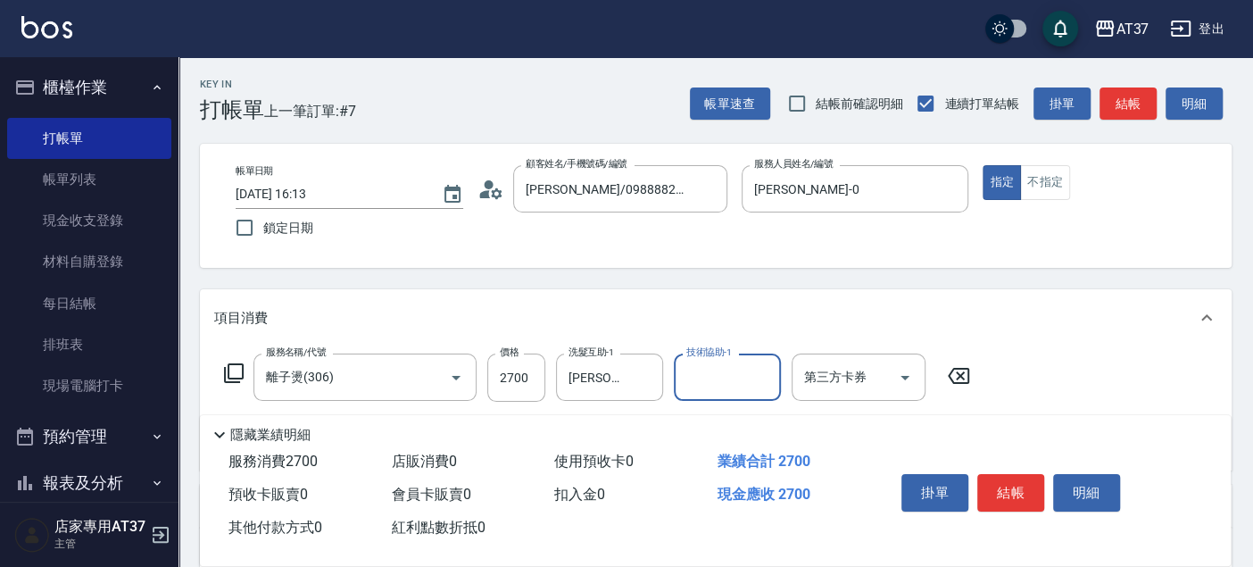
click at [1018, 486] on button "結帳" at bounding box center [1010, 492] width 67 height 37
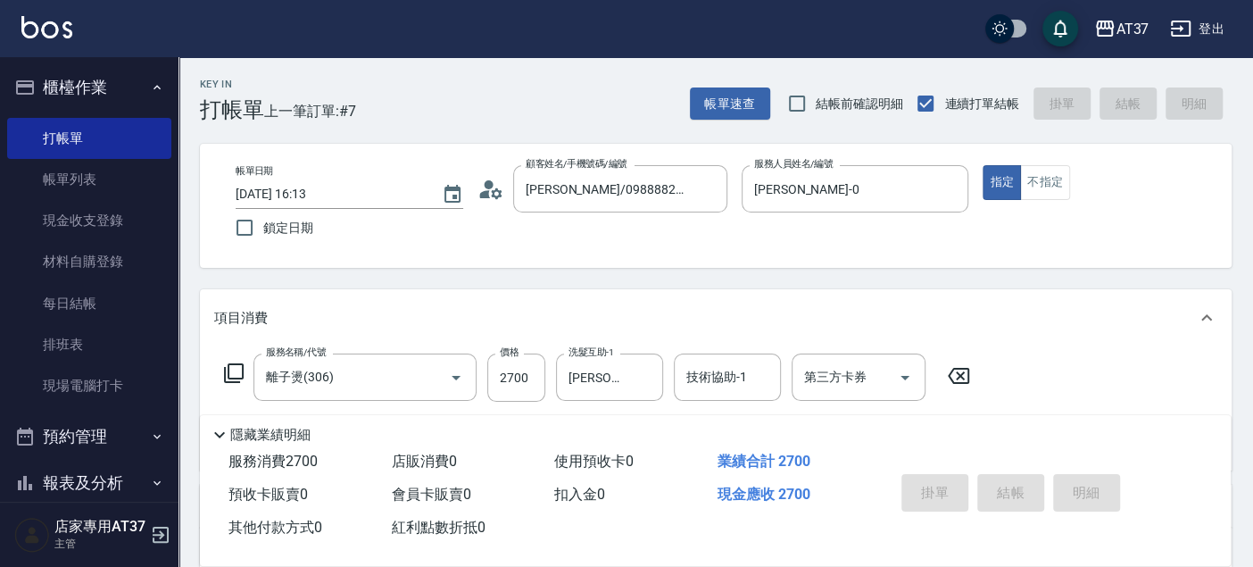
type input "2025/10/14 16:14"
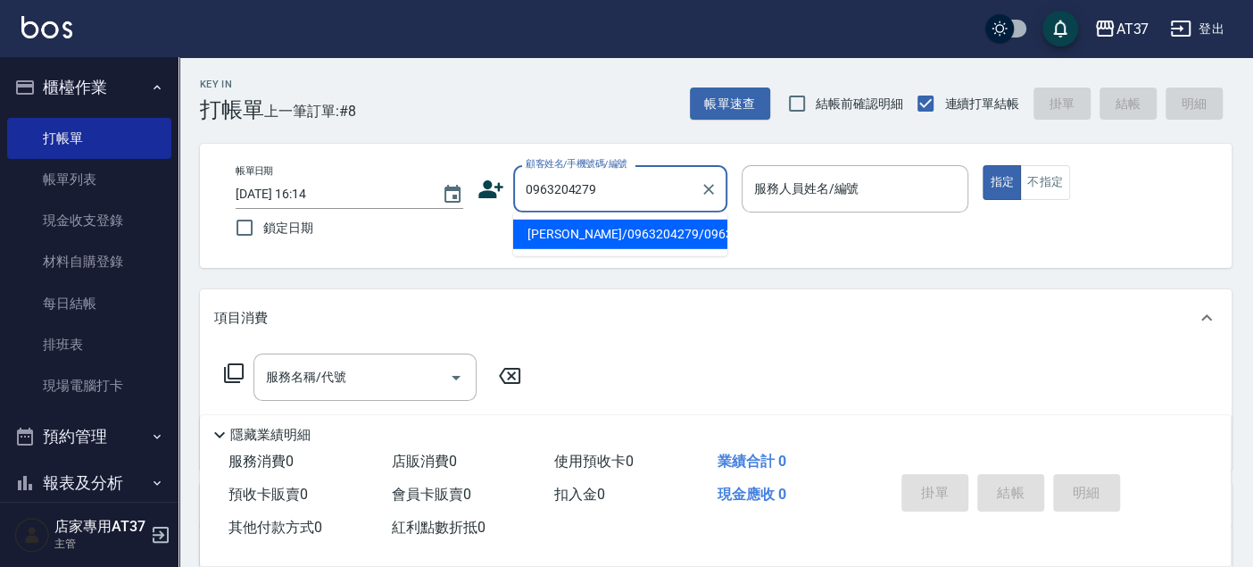
type input "林致豪/0963204279/0963204279"
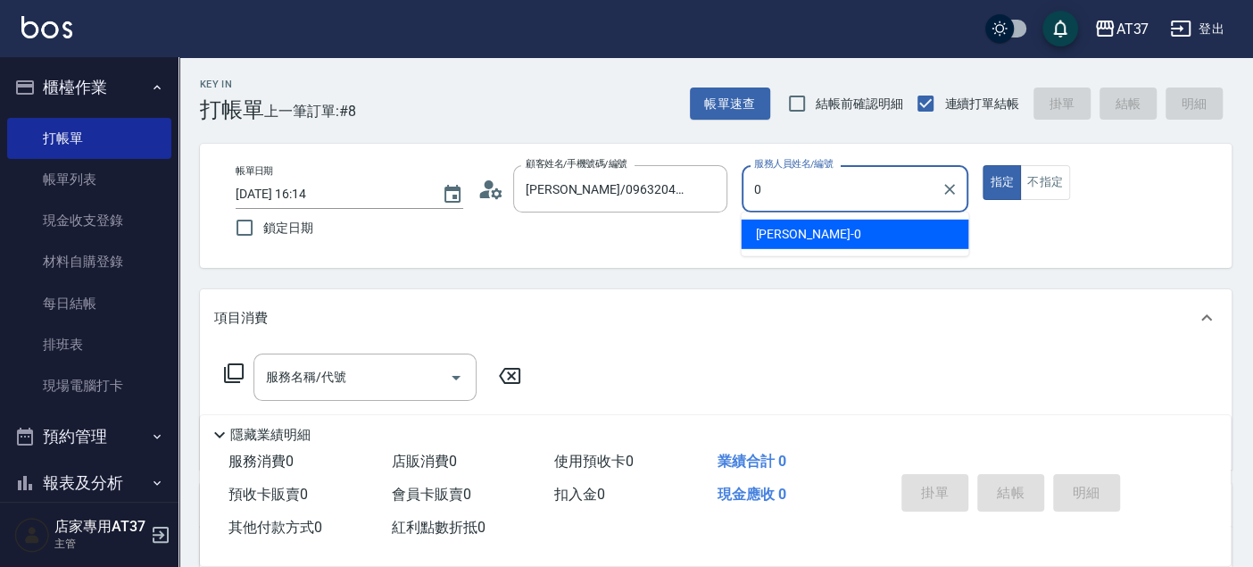
click at [803, 234] on div "NINA -0" at bounding box center [855, 233] width 228 height 29
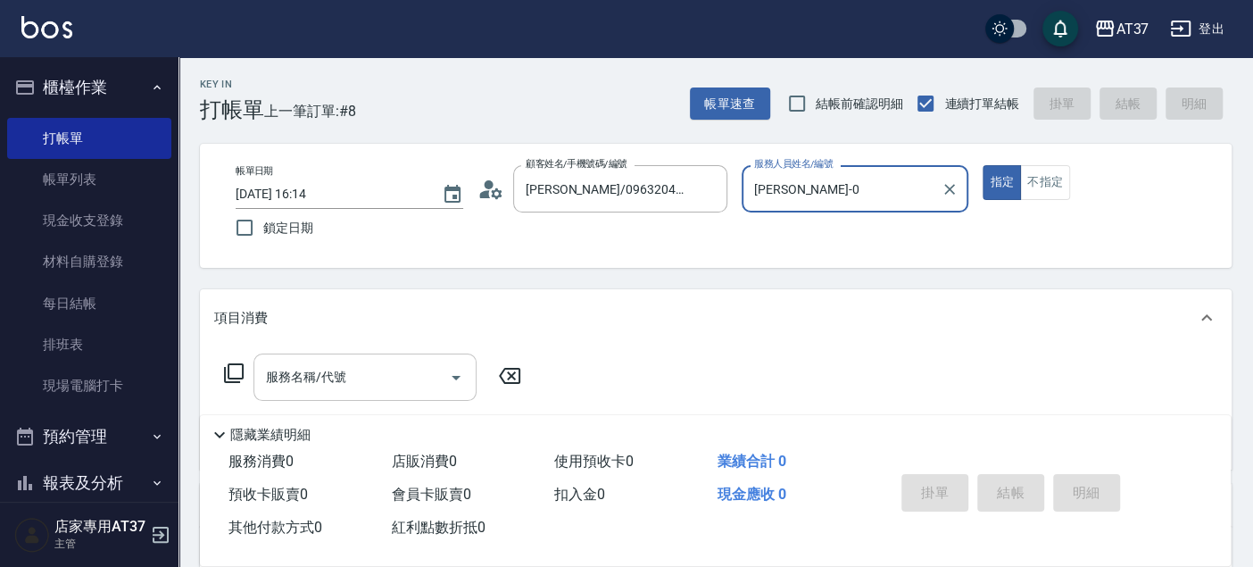
type input "NINA-0"
click at [358, 372] on input "服務名稱/代號" at bounding box center [351, 376] width 180 height 31
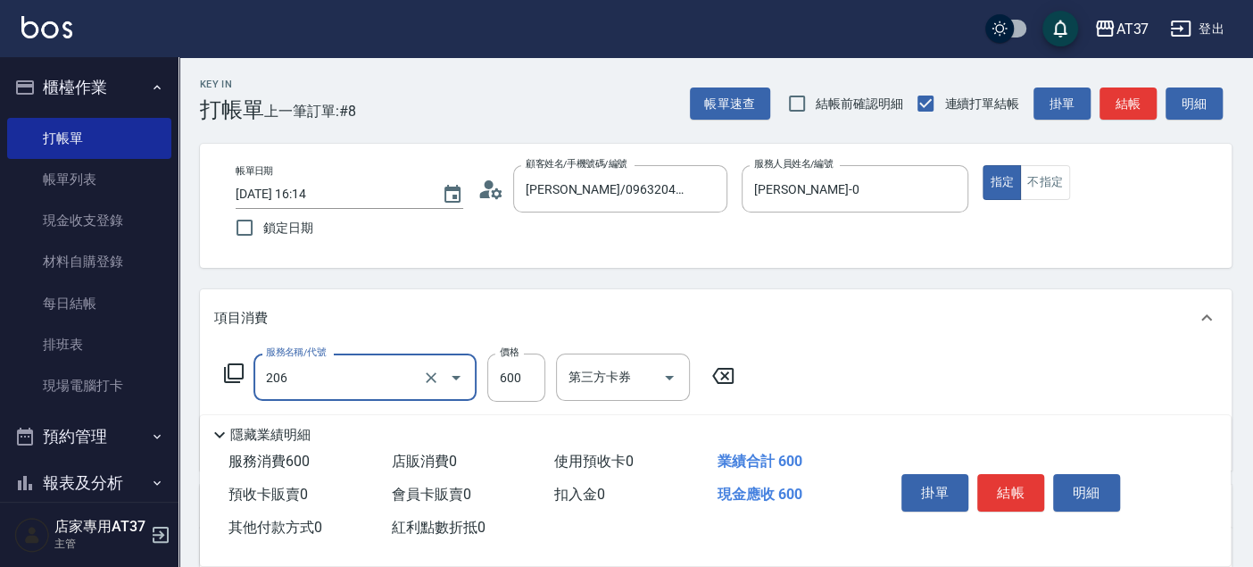
type input "A精油洗+剪(206)"
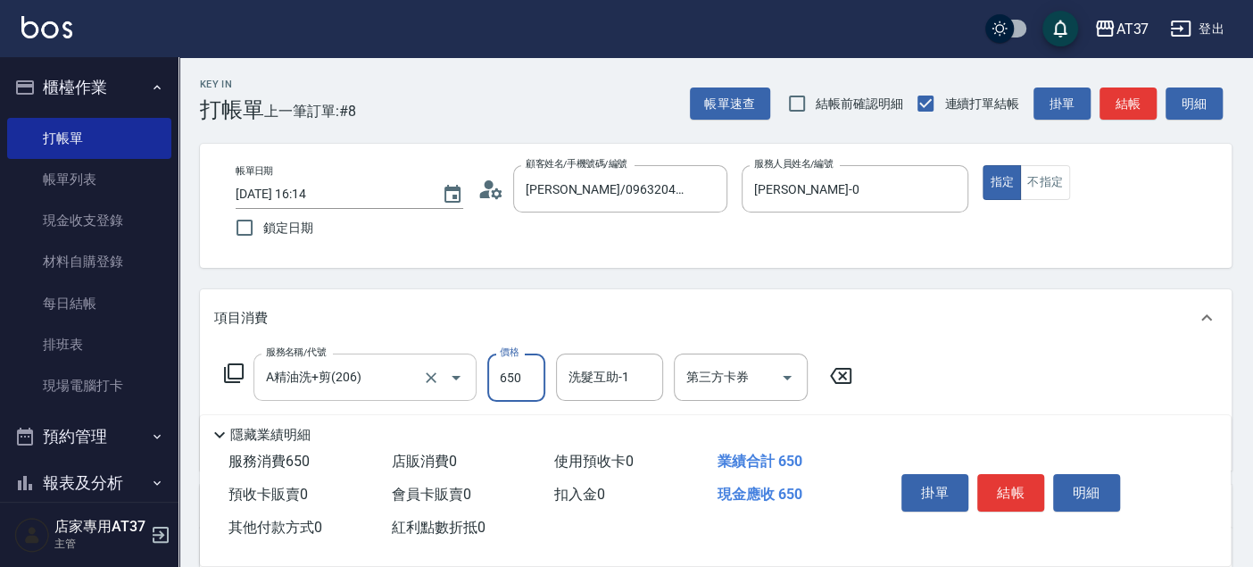
type input "650"
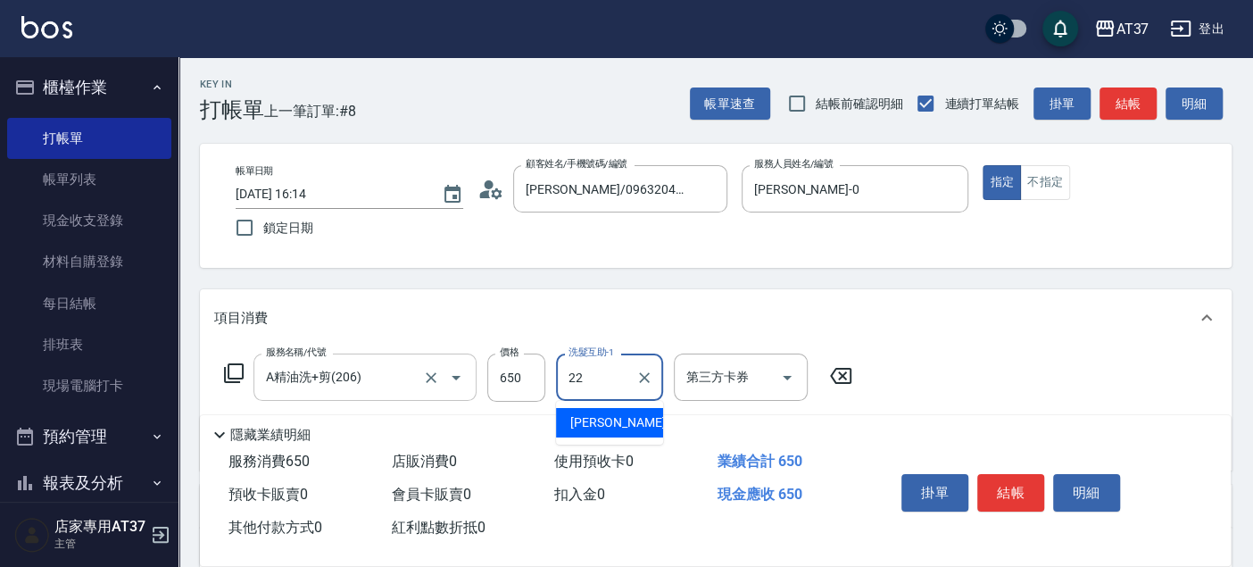
type input "威廉-22"
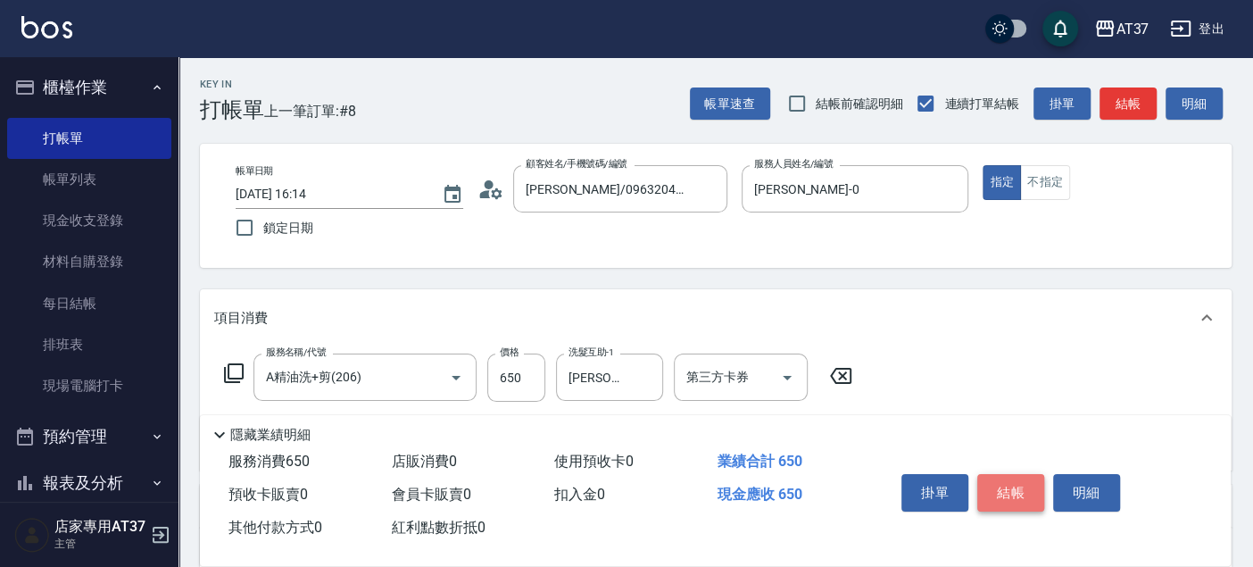
drag, startPoint x: 1012, startPoint y: 487, endPoint x: 931, endPoint y: 474, distance: 82.3
click at [1009, 487] on button "結帳" at bounding box center [1010, 492] width 67 height 37
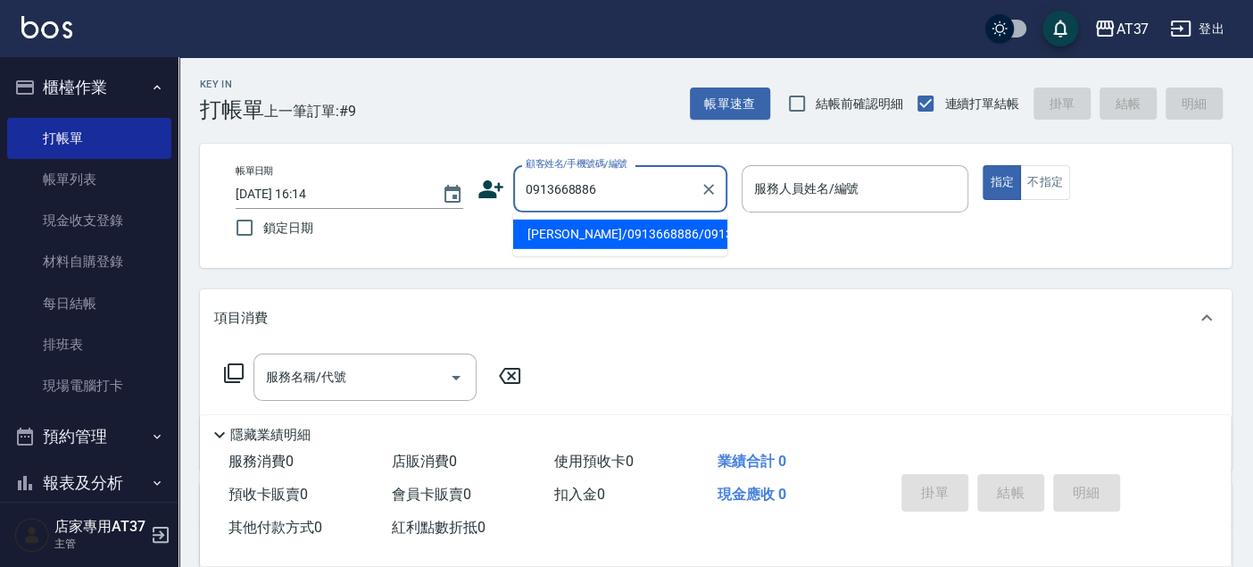
type input "邱丞顯/0913668886/0913668886"
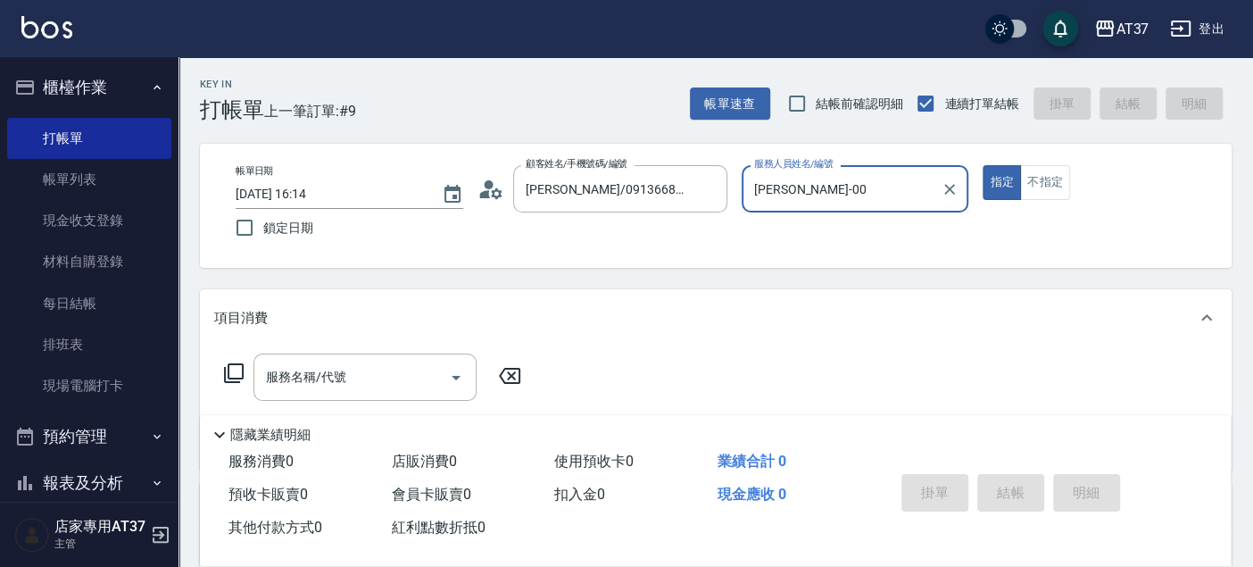
type input "NINA-0"
click at [232, 362] on icon at bounding box center [233, 372] width 21 height 21
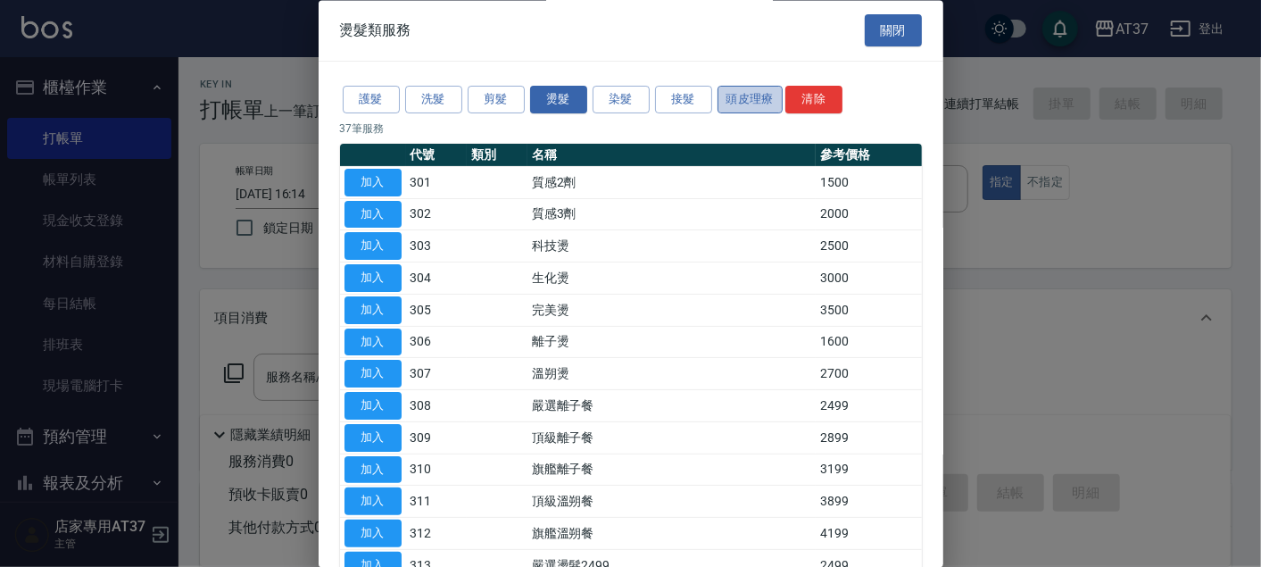
click at [737, 101] on button "頭皮理療" at bounding box center [750, 101] width 66 height 28
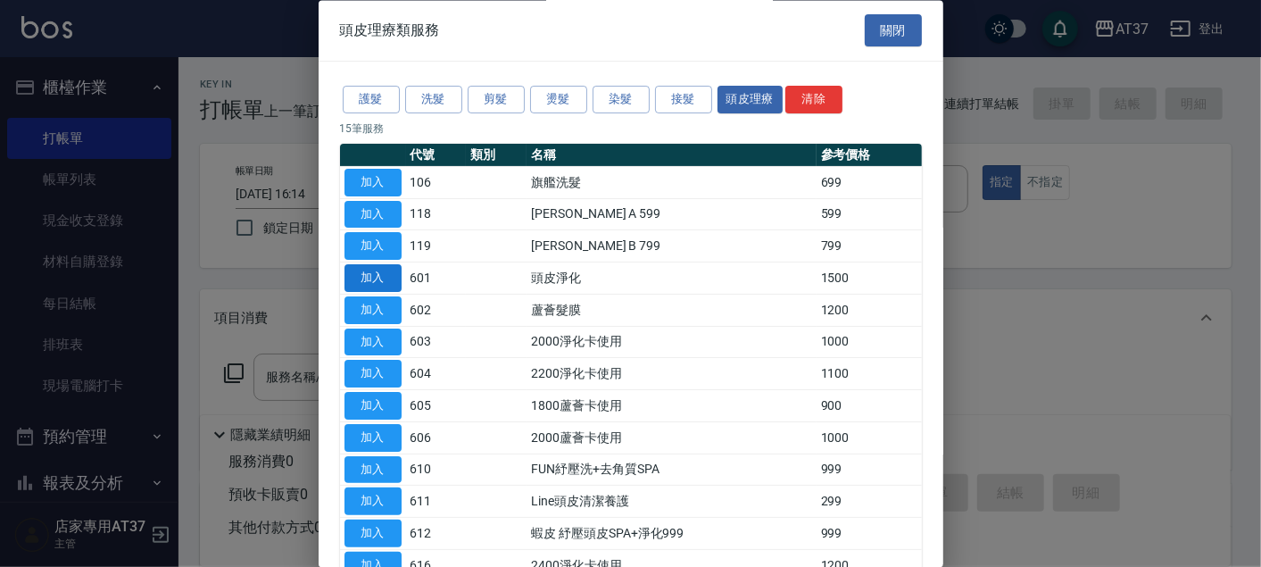
click at [354, 273] on button "加入" at bounding box center [372, 279] width 57 height 28
type input "頭皮淨化(601)"
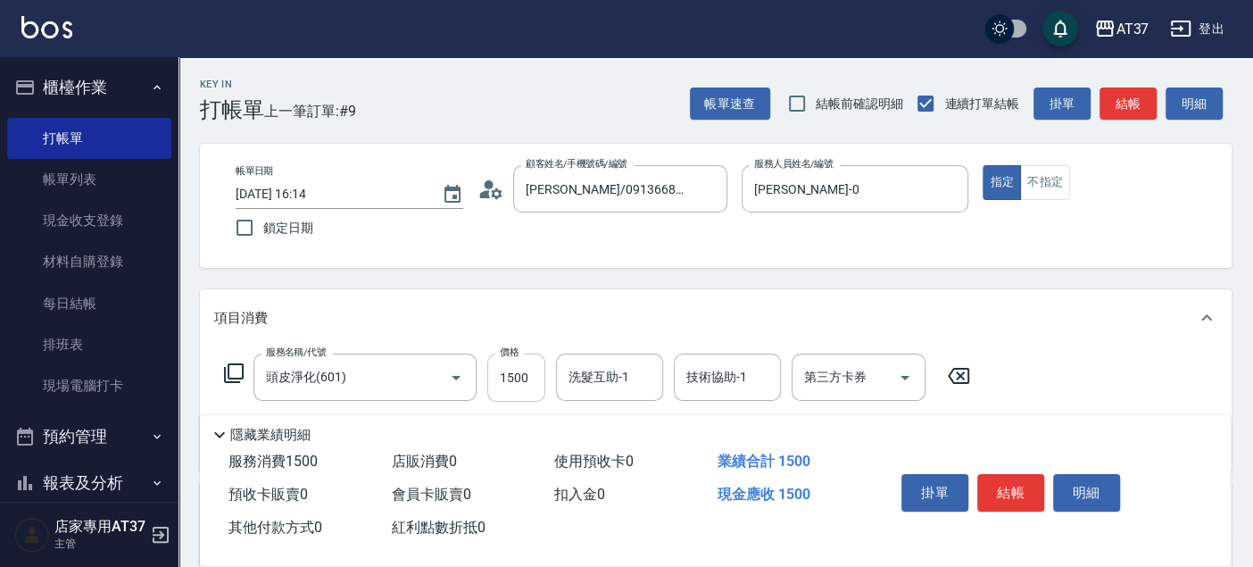
click at [516, 377] on input "1500" at bounding box center [516, 377] width 58 height 48
type input "1350"
type input "威廉-22"
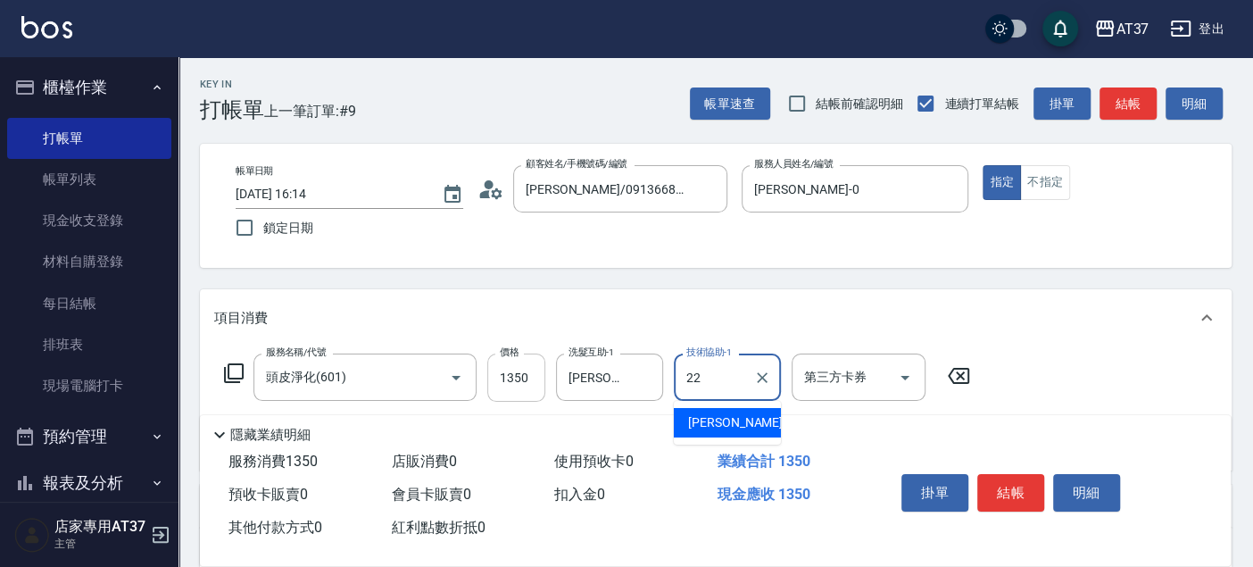
type input "威廉-22"
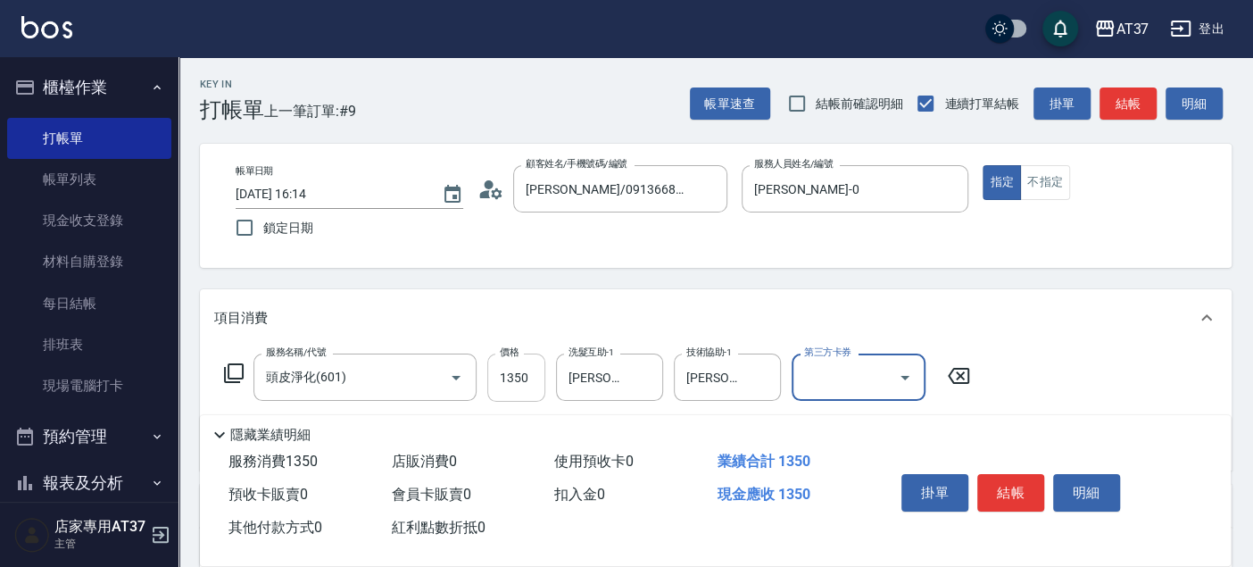
scroll to position [99, 0]
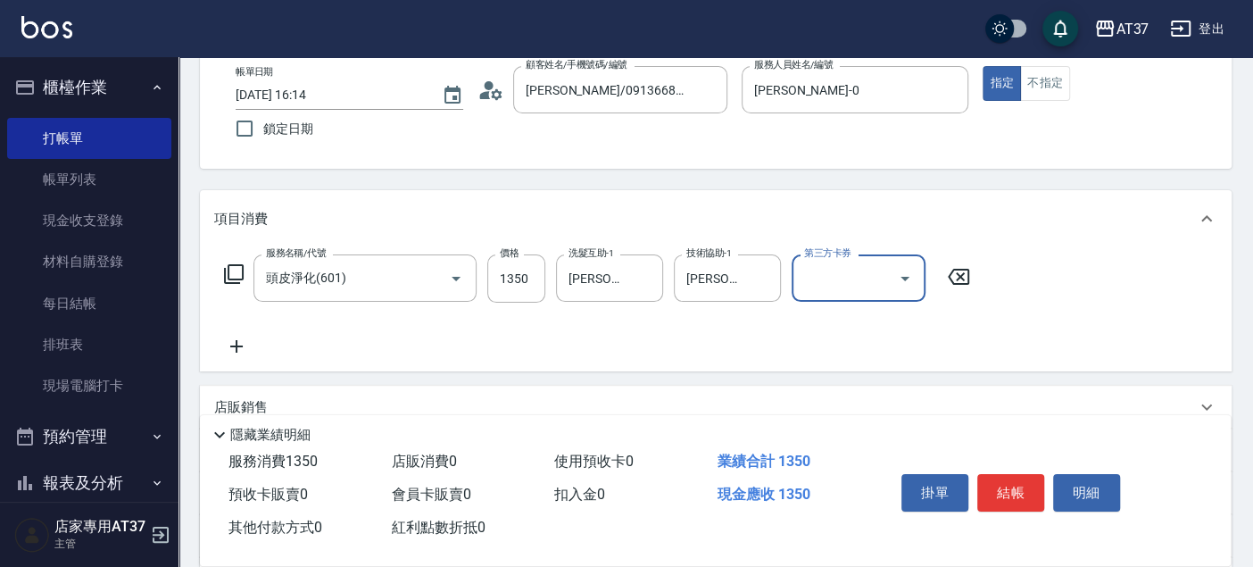
click at [236, 351] on icon at bounding box center [236, 345] width 45 height 21
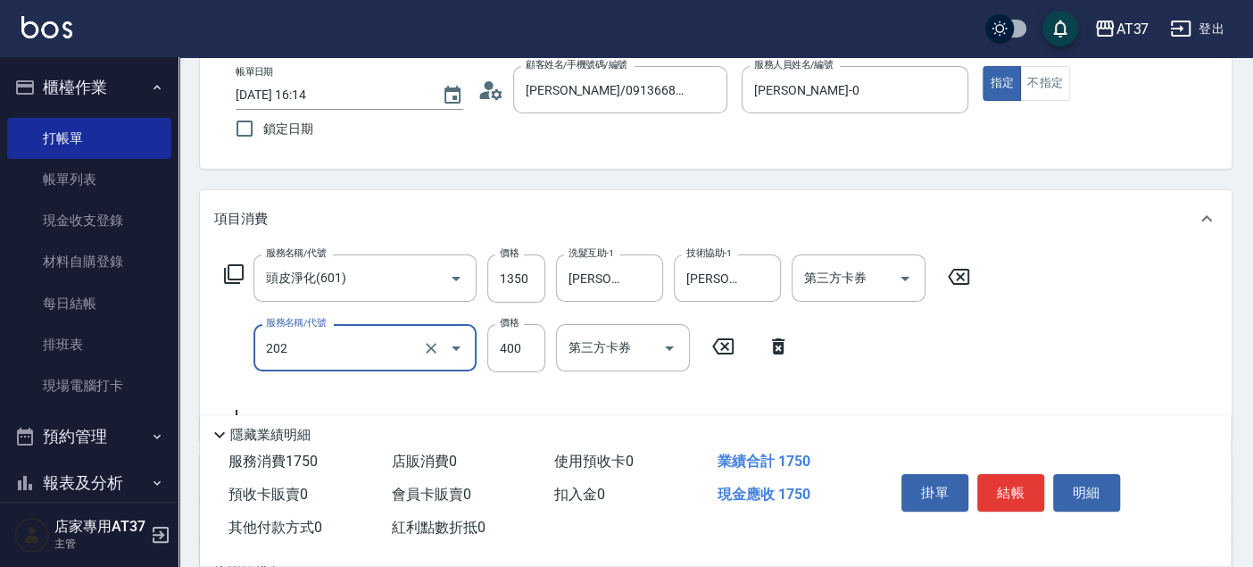
type input "A級單剪(202)"
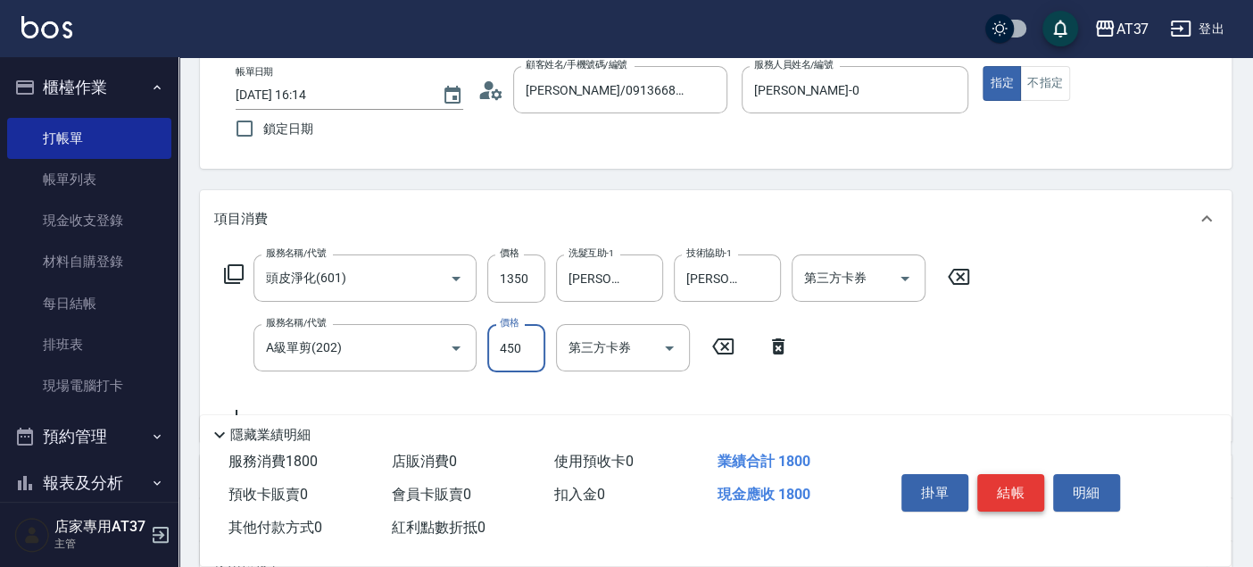
type input "450"
click at [1003, 479] on button "結帳" at bounding box center [1010, 492] width 67 height 37
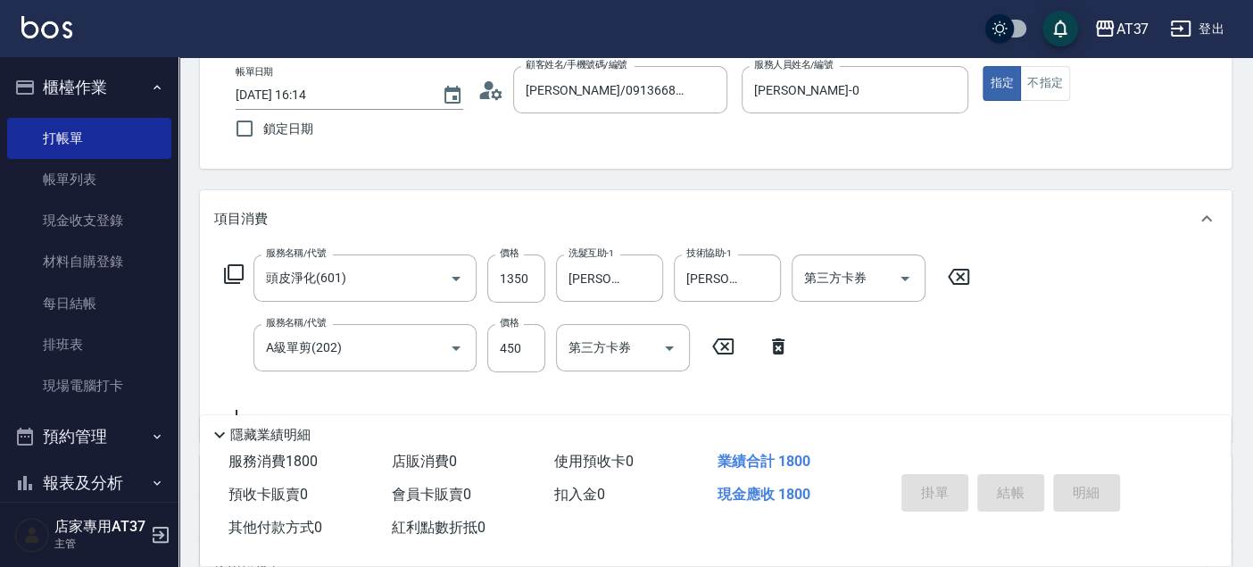
type input "2025/10/14 16:15"
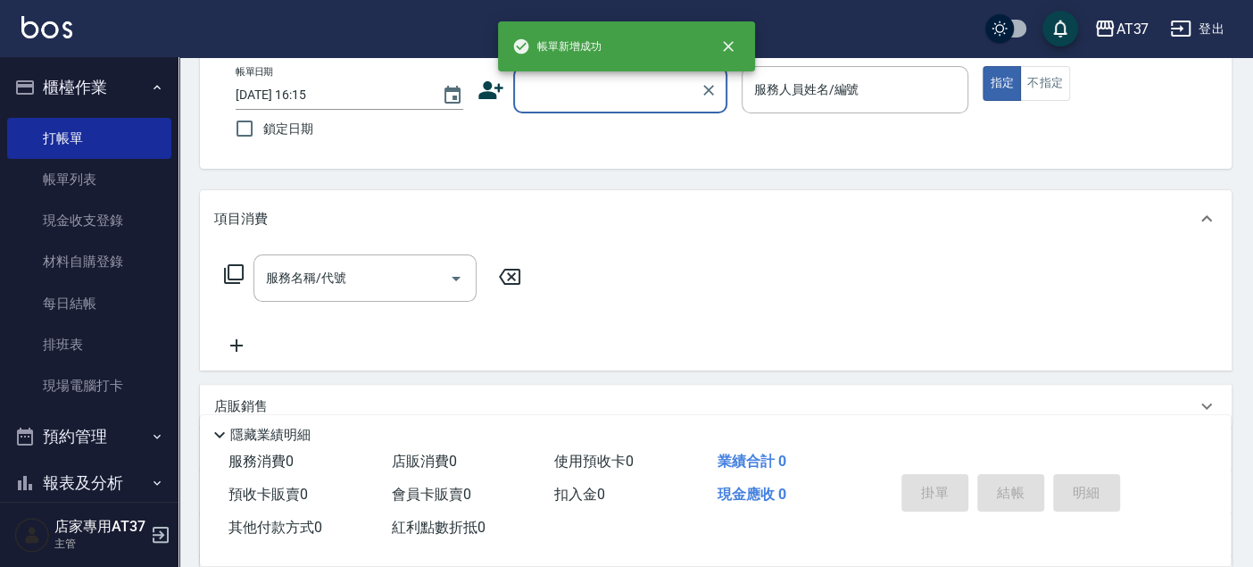
scroll to position [0, 0]
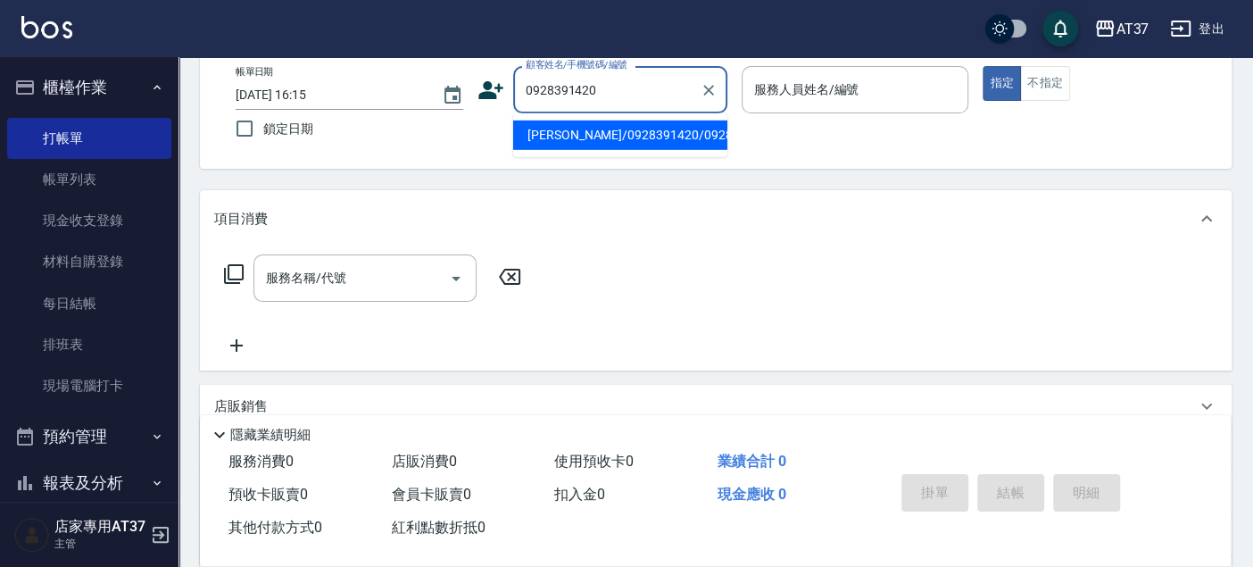
type input "薛向凱/0928391420/0928391420"
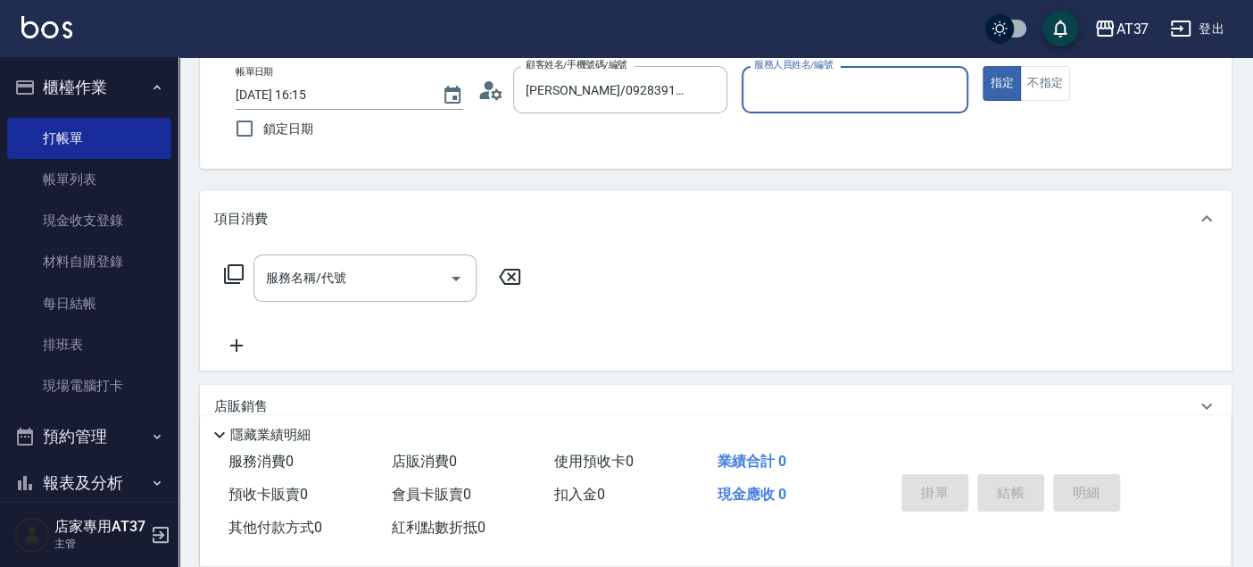
type input "NINA-0"
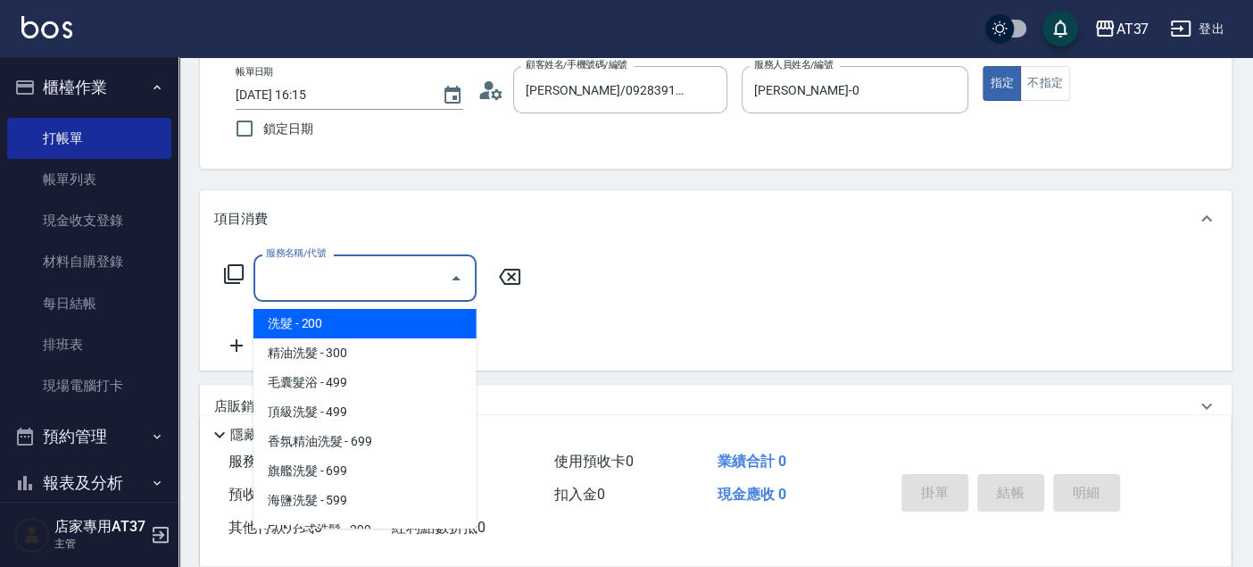
click at [331, 272] on div "服務名稱/代號 服務名稱/代號" at bounding box center [364, 277] width 223 height 47
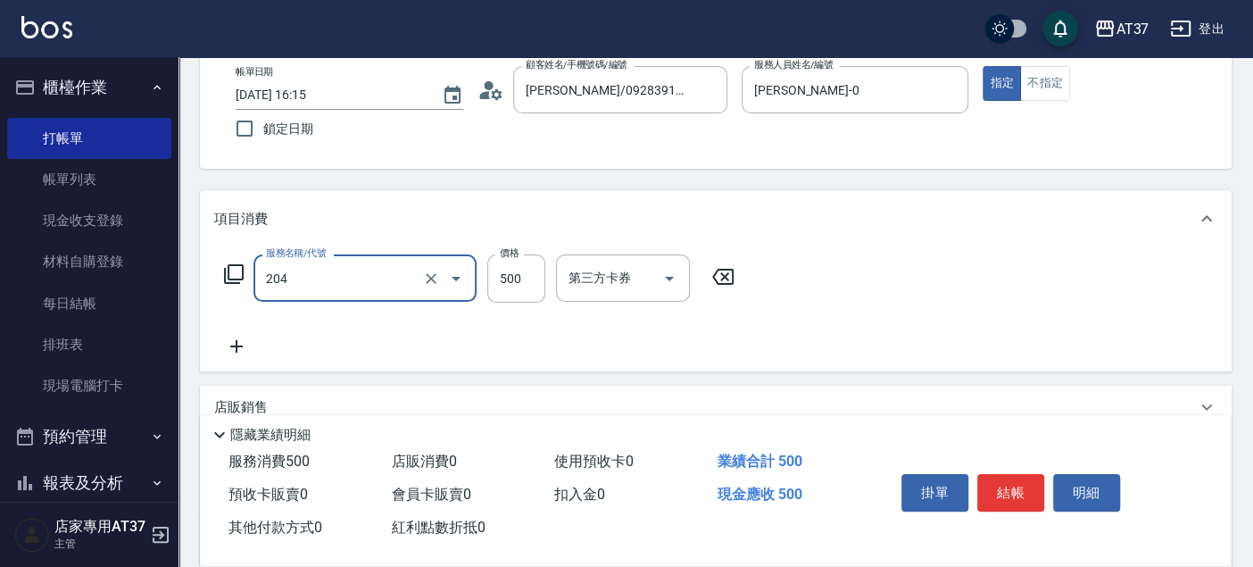
type input "A級洗+剪(204)"
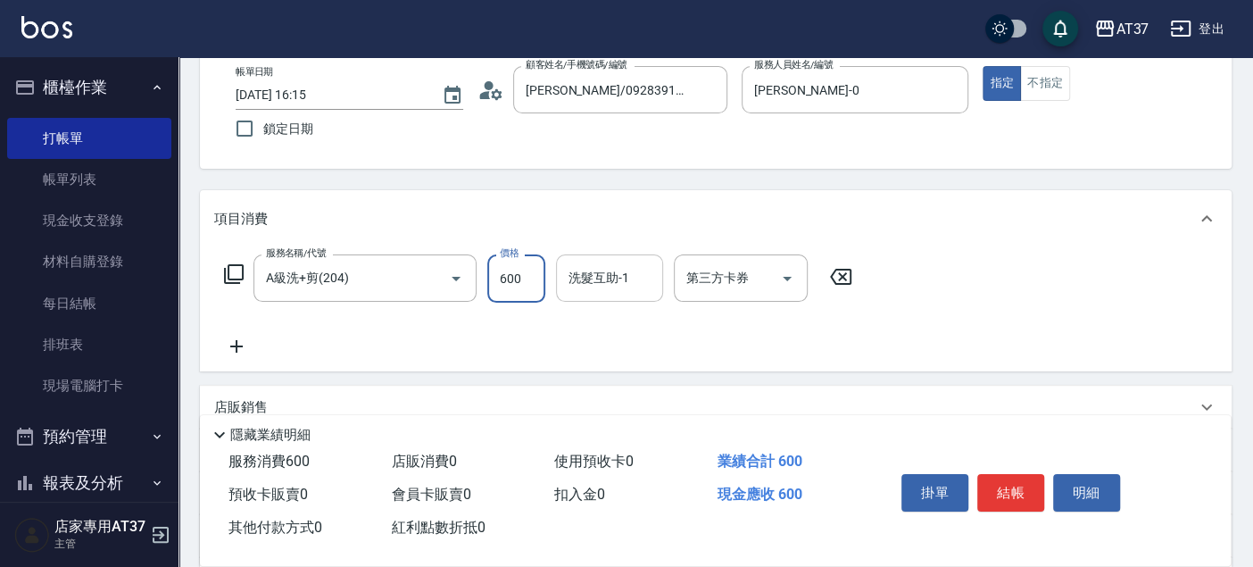
type input "600"
click at [591, 290] on input "洗髮互助-1" at bounding box center [609, 277] width 91 height 31
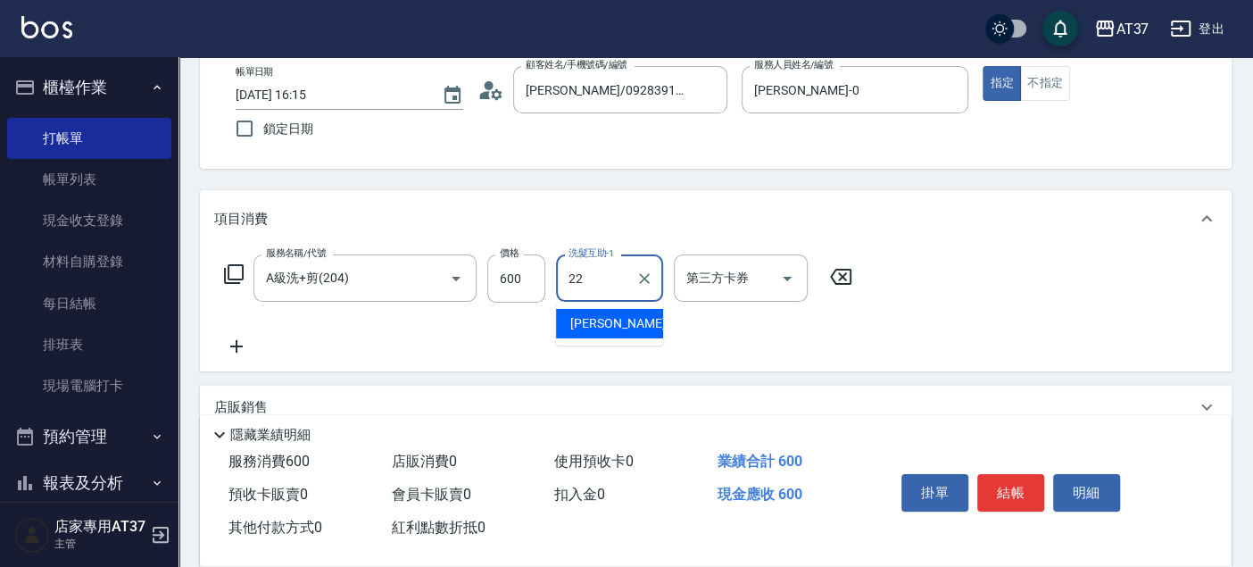
type input "威廉-22"
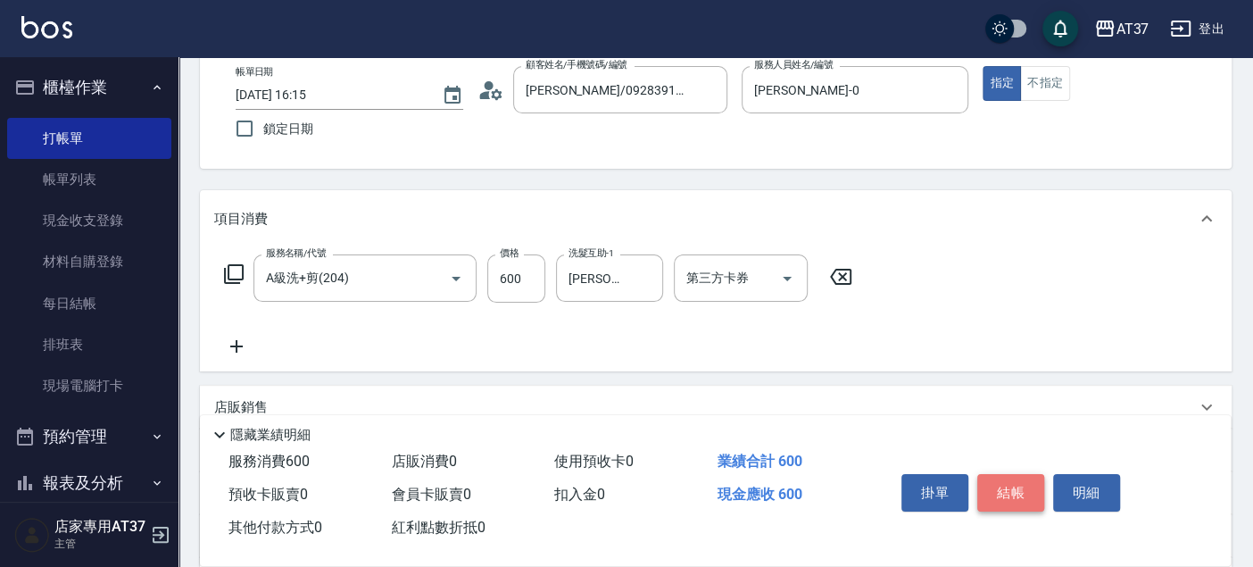
click at [1021, 486] on button "結帳" at bounding box center [1010, 492] width 67 height 37
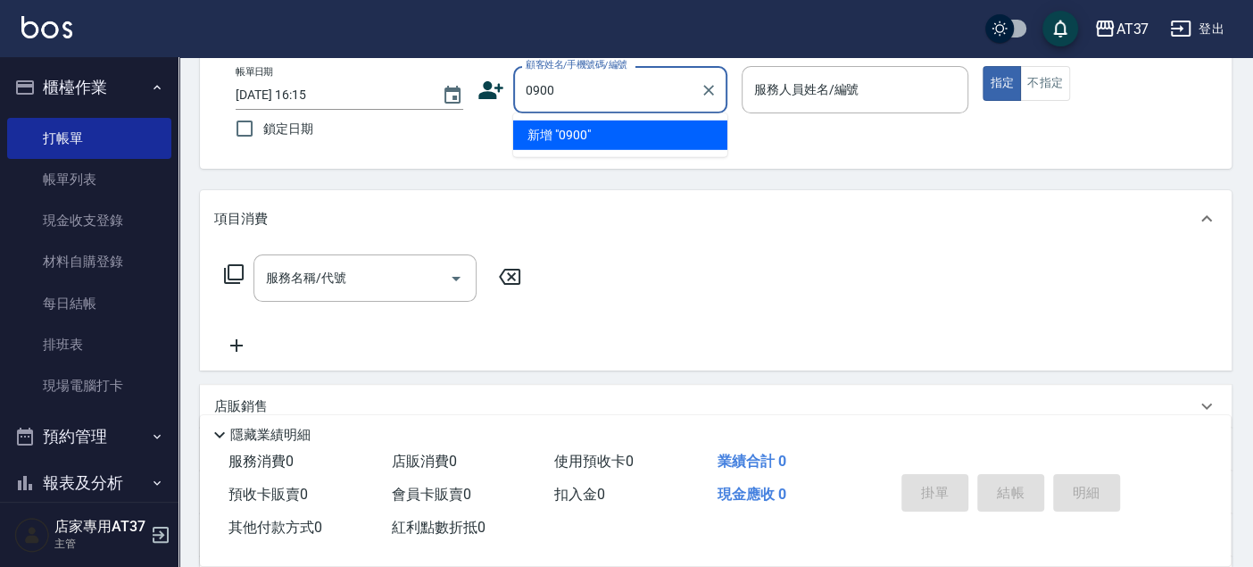
type input "0900"
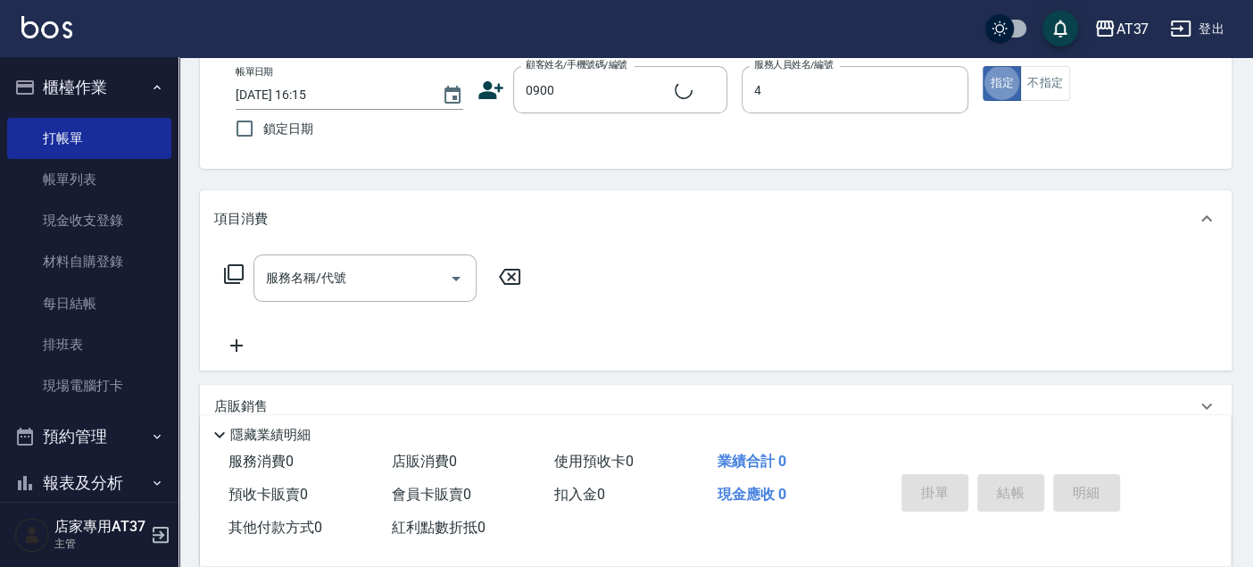
type input "Hannah-4"
type button "true"
type input "新客人 姓名未設定/0900/null"
click at [1055, 80] on button "不指定" at bounding box center [1045, 83] width 50 height 35
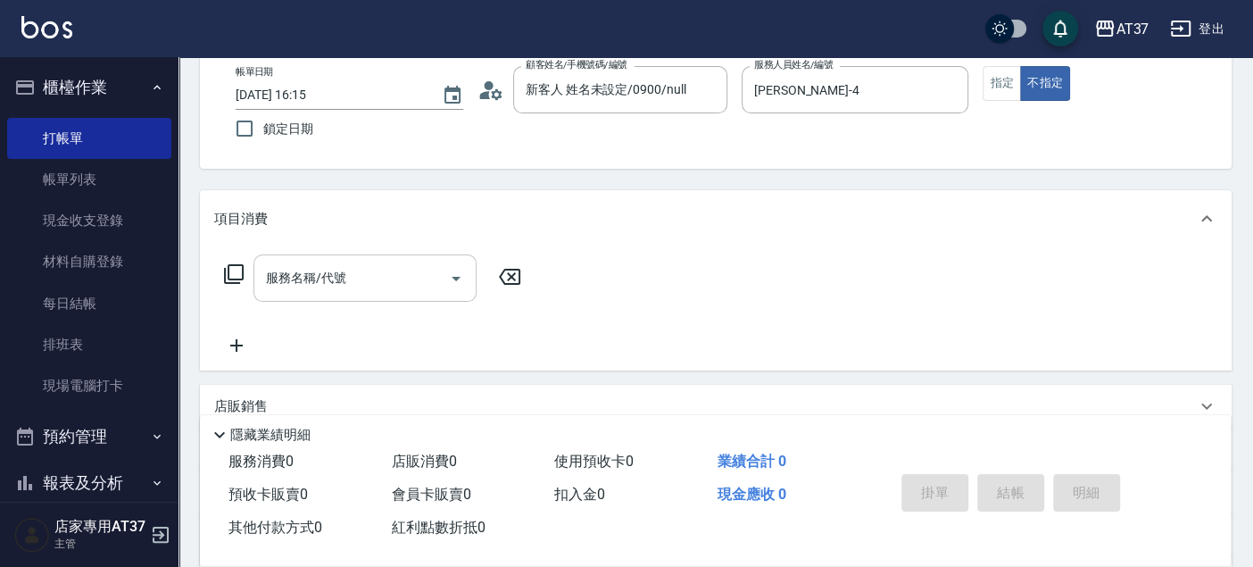
click at [366, 256] on div "服務名稱/代號" at bounding box center [364, 277] width 223 height 47
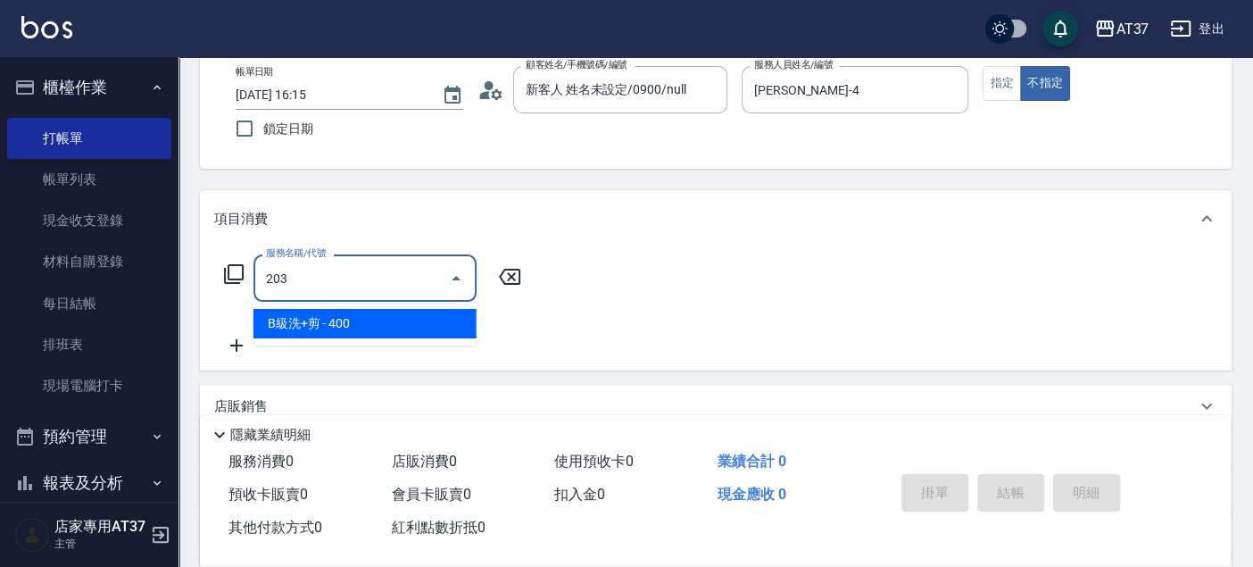
type input "B級洗+剪(203)"
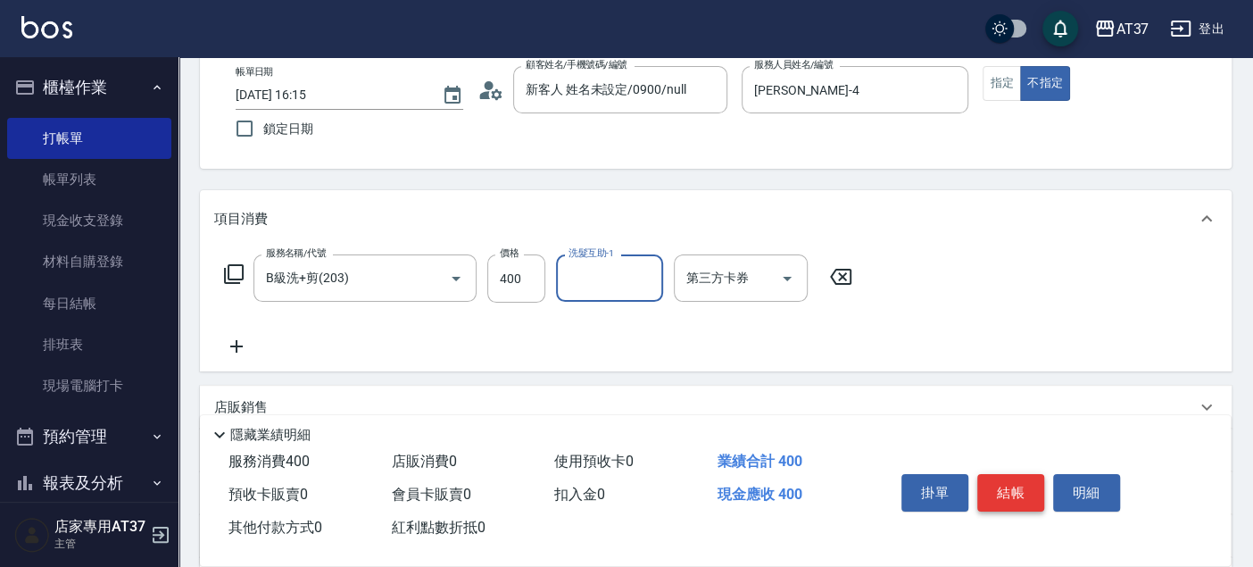
click at [1028, 497] on button "結帳" at bounding box center [1010, 492] width 67 height 37
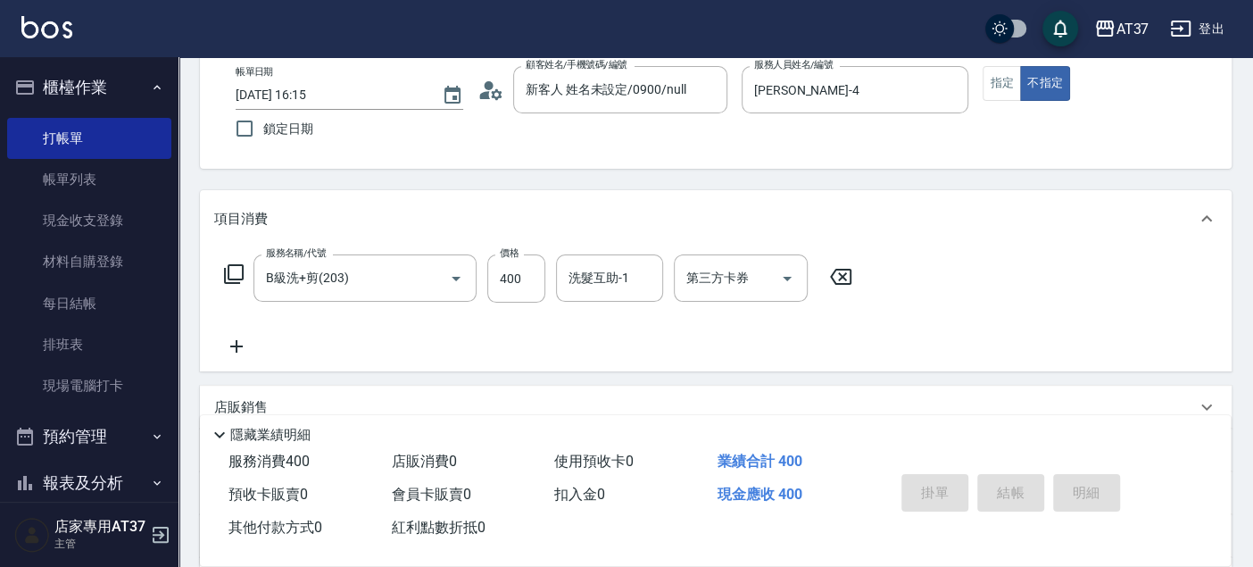
type input "2025/10/14 16:44"
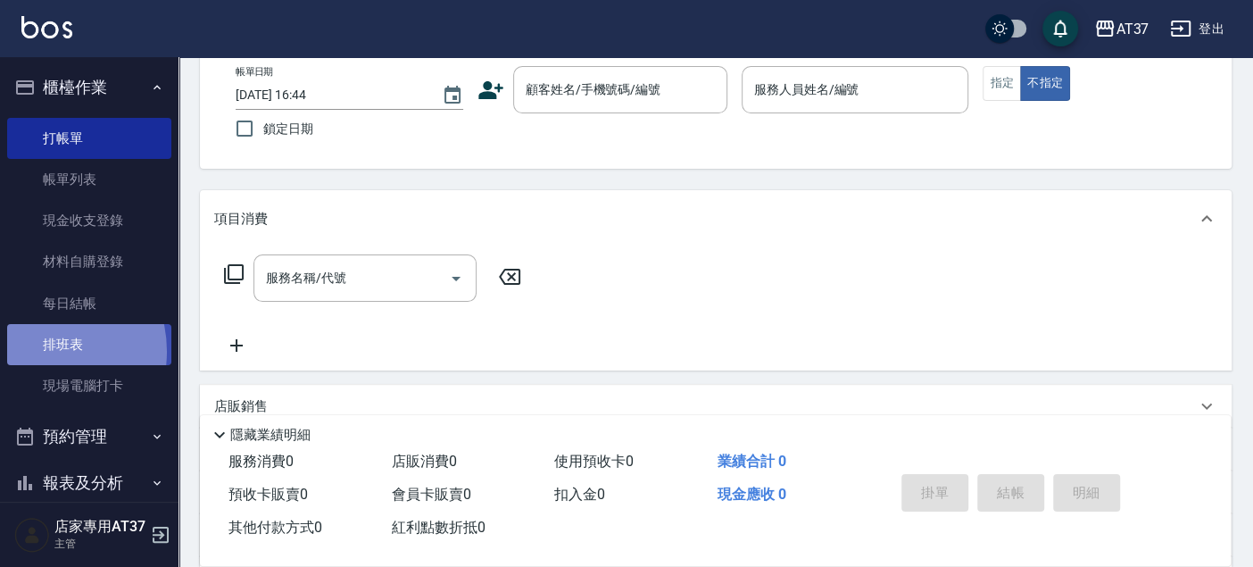
click at [35, 352] on link "排班表" at bounding box center [89, 344] width 164 height 41
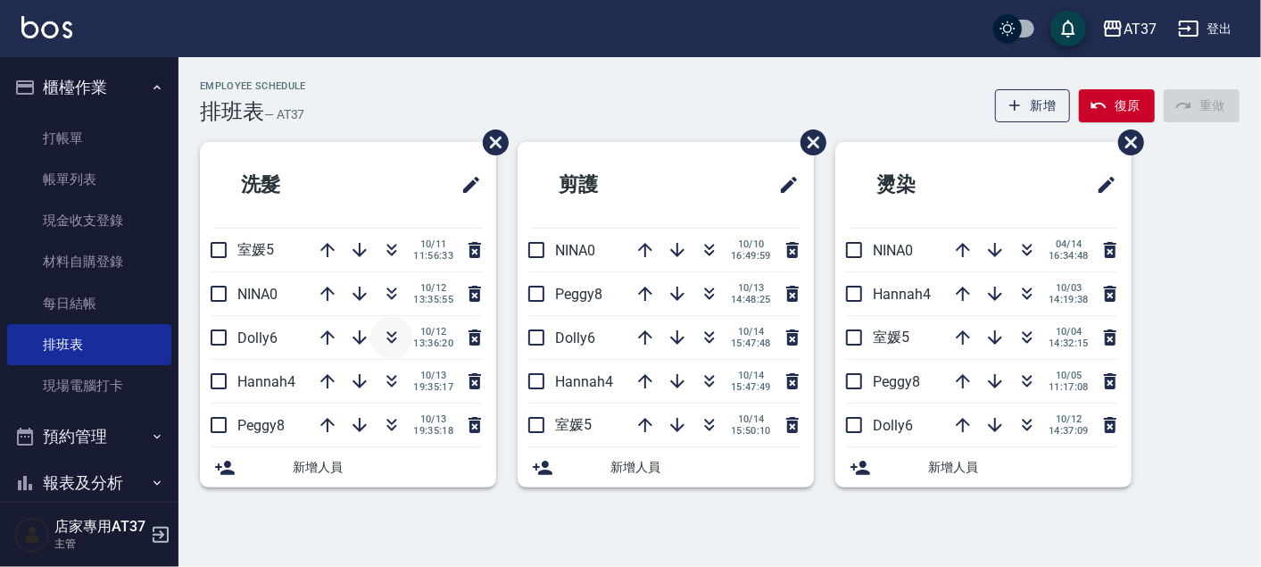
click at [388, 335] on icon "button" at bounding box center [391, 337] width 21 height 21
